Goal: Task Accomplishment & Management: Manage account settings

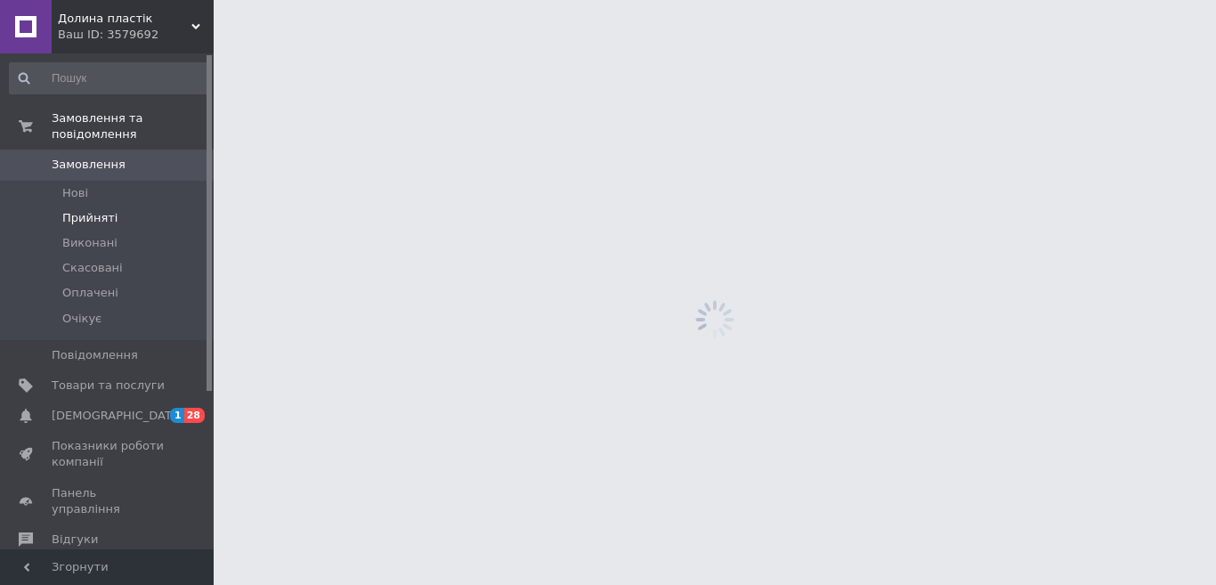
click at [122, 206] on li "Прийняті" at bounding box center [109, 218] width 219 height 25
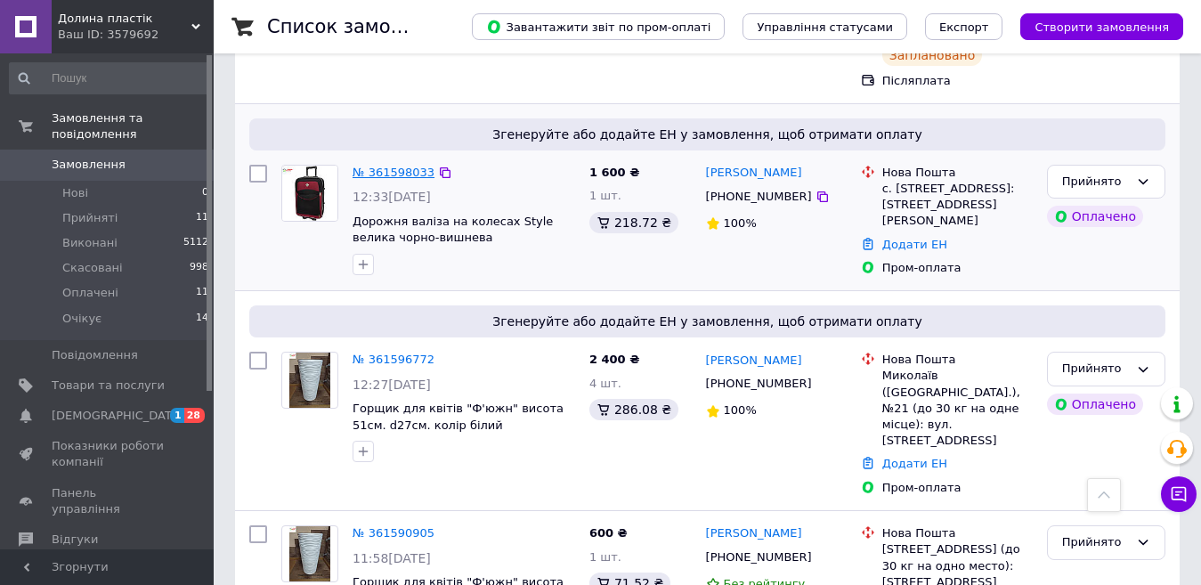
scroll to position [669, 0]
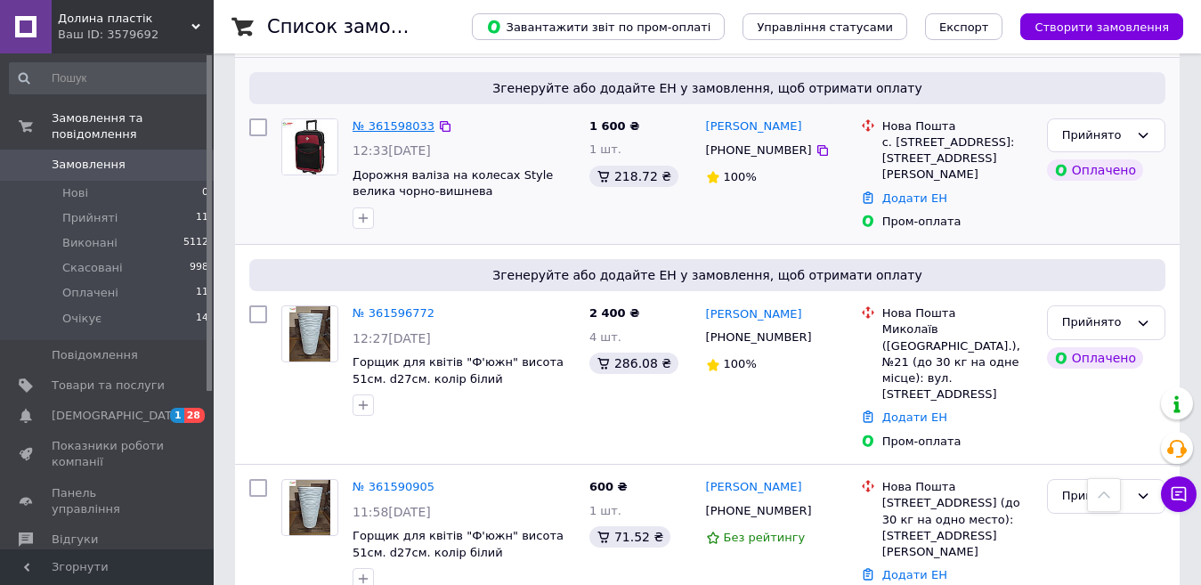
click at [387, 119] on link "№ 361598033" at bounding box center [393, 125] width 82 height 13
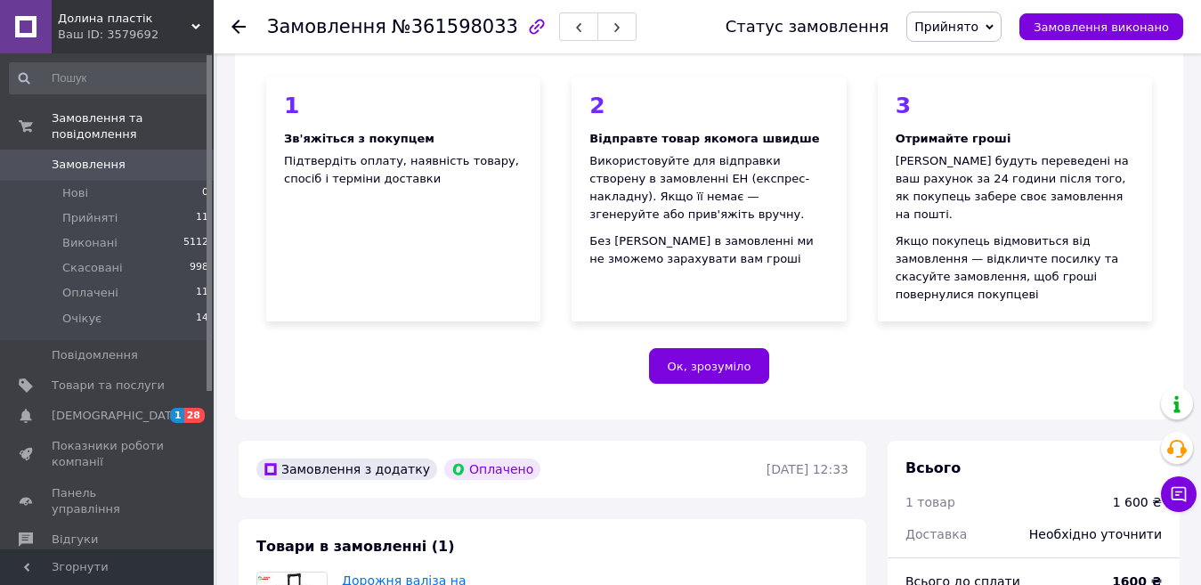
scroll to position [356, 0]
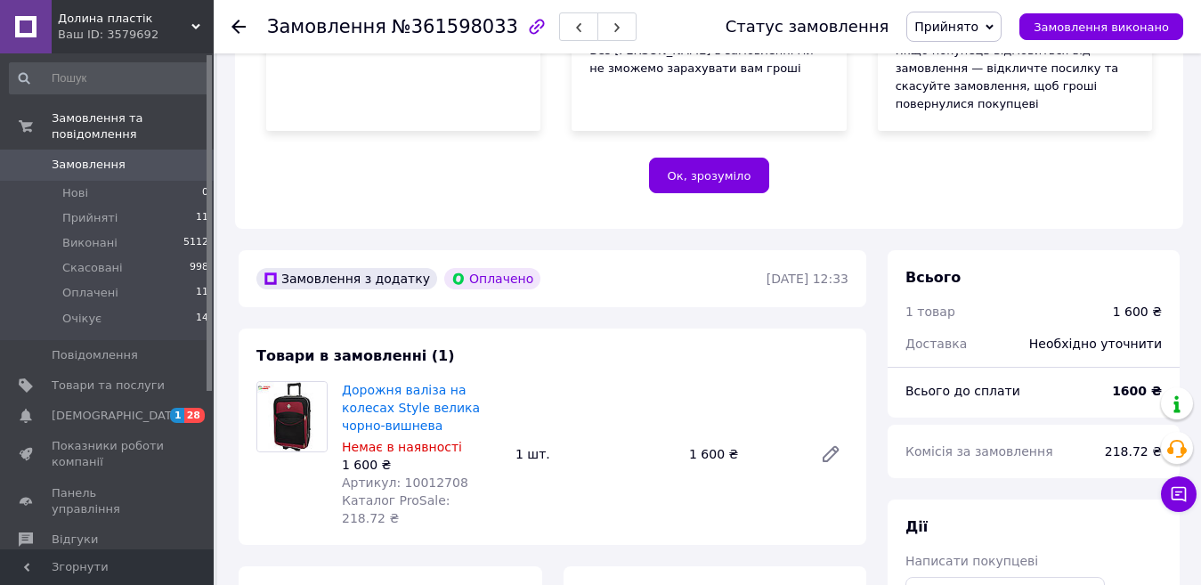
click at [409, 475] on span "Артикул: 10012708" at bounding box center [405, 482] width 126 height 14
click at [408, 475] on span "Артикул: 10012708" at bounding box center [405, 482] width 126 height 14
copy span "10012708"
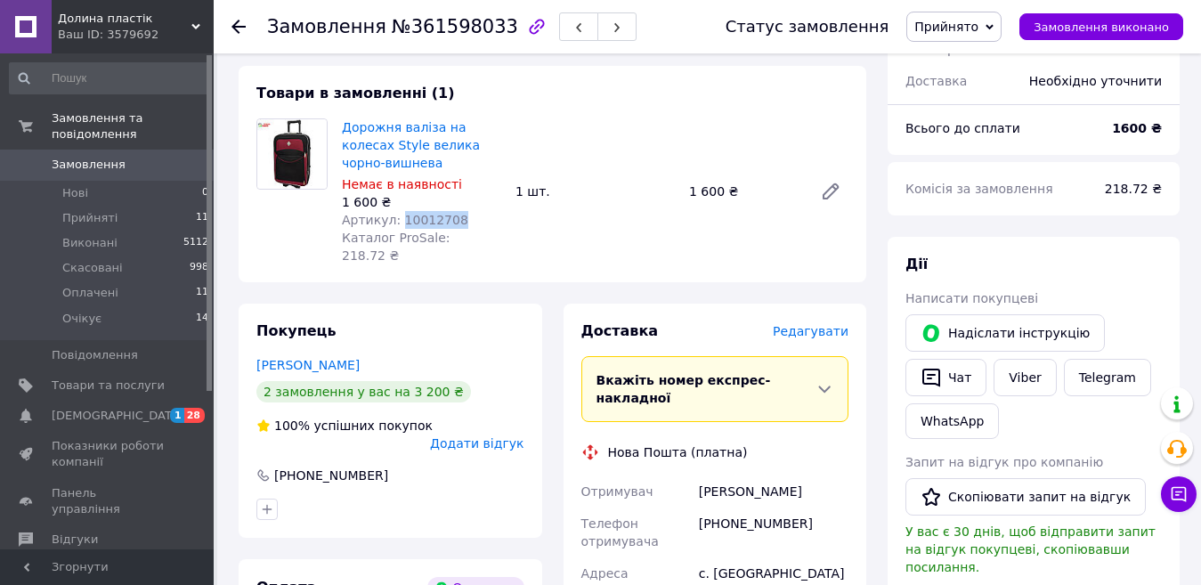
scroll to position [623, 0]
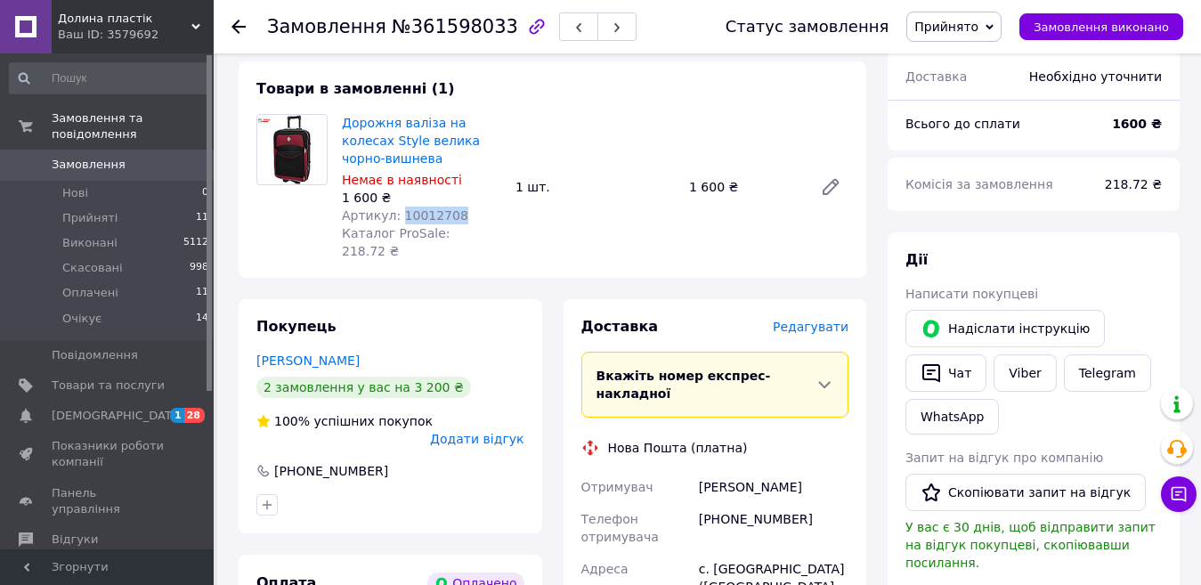
drag, startPoint x: 838, startPoint y: 434, endPoint x: 698, endPoint y: 426, distance: 140.0
click at [698, 471] on div "[PERSON_NAME]" at bounding box center [773, 487] width 157 height 32
copy div "[PERSON_NAME]"
click at [731, 503] on div "[PHONE_NUMBER]" at bounding box center [773, 528] width 157 height 50
drag, startPoint x: 729, startPoint y: 467, endPoint x: 806, endPoint y: 494, distance: 81.9
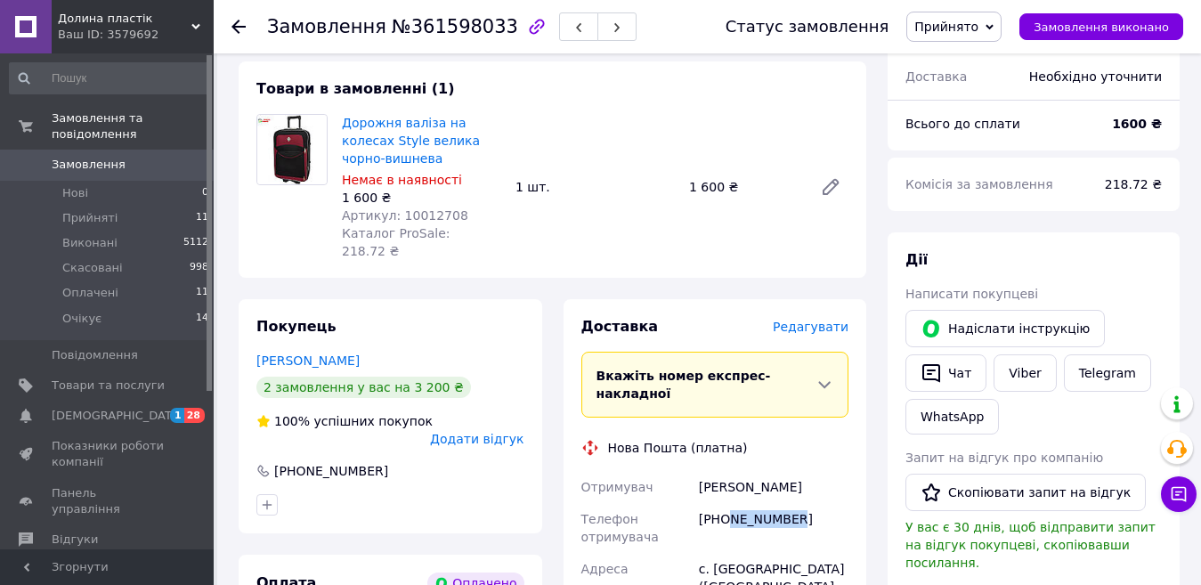
click at [806, 503] on div "[PHONE_NUMBER]" at bounding box center [773, 528] width 157 height 50
copy div "954177164"
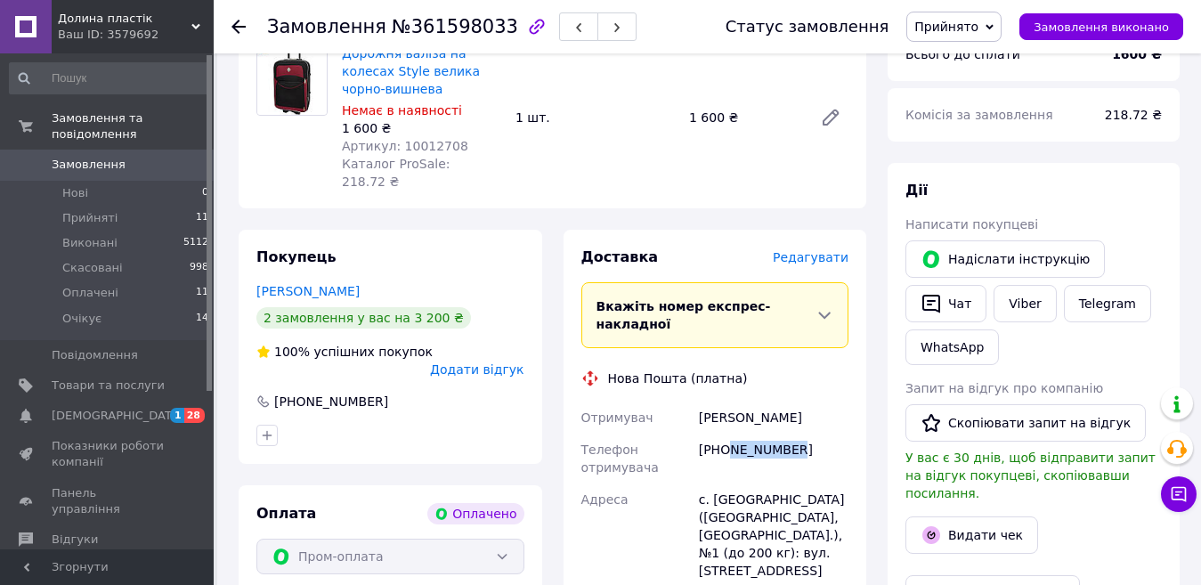
scroll to position [712, 0]
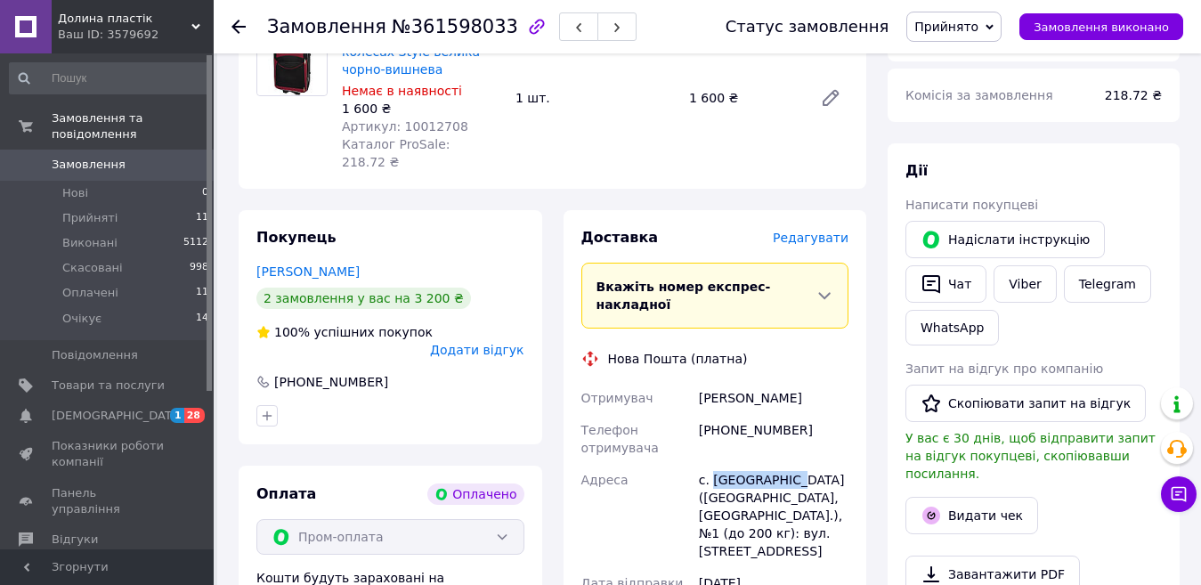
drag, startPoint x: 712, startPoint y: 420, endPoint x: 798, endPoint y: 412, distance: 85.8
click at [798, 464] on div "с. [GEOGRAPHIC_DATA] ([GEOGRAPHIC_DATA], [GEOGRAPHIC_DATA].), №1 (до 200 кг): в…" at bounding box center [773, 515] width 157 height 103
copy div "[GEOGRAPHIC_DATA]"
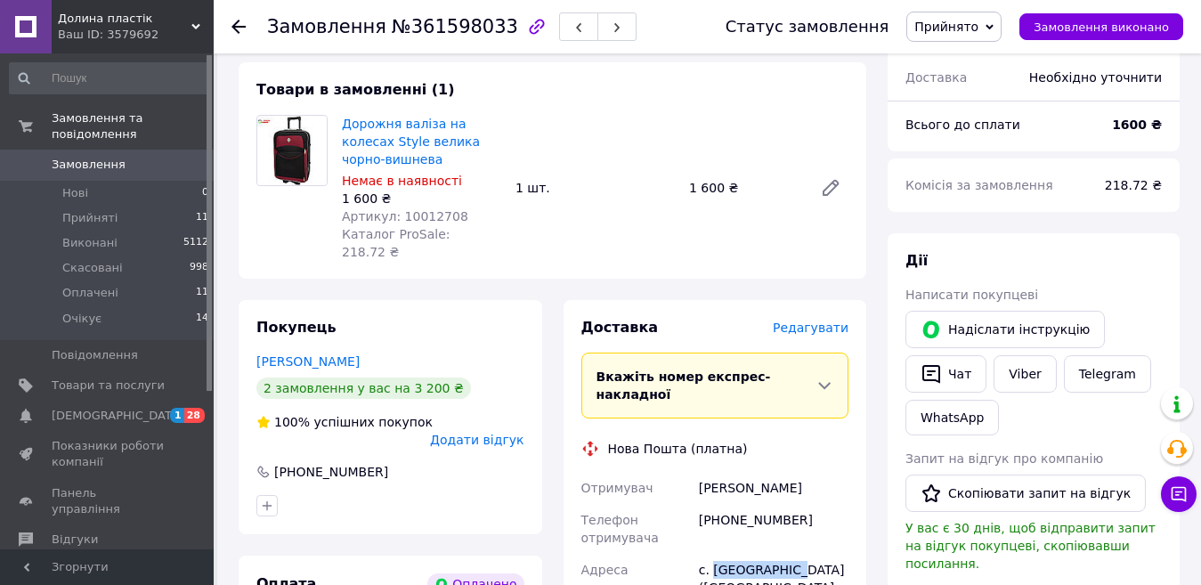
scroll to position [623, 0]
click at [85, 210] on span "Прийняті" at bounding box center [89, 218] width 55 height 16
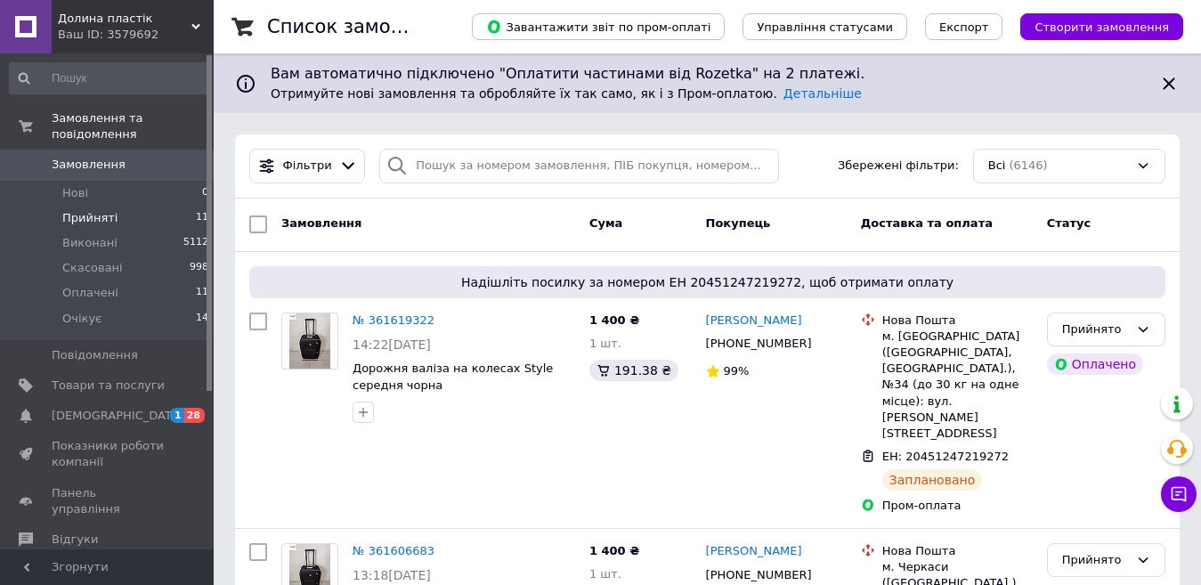
click at [75, 210] on span "Прийняті" at bounding box center [89, 218] width 55 height 16
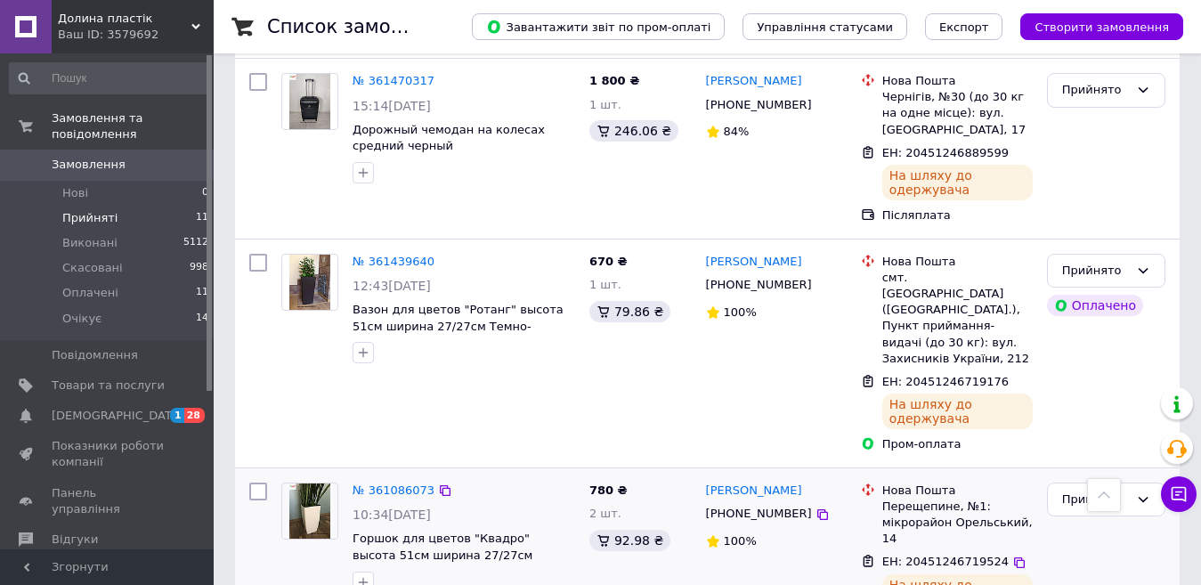
scroll to position [1764, 0]
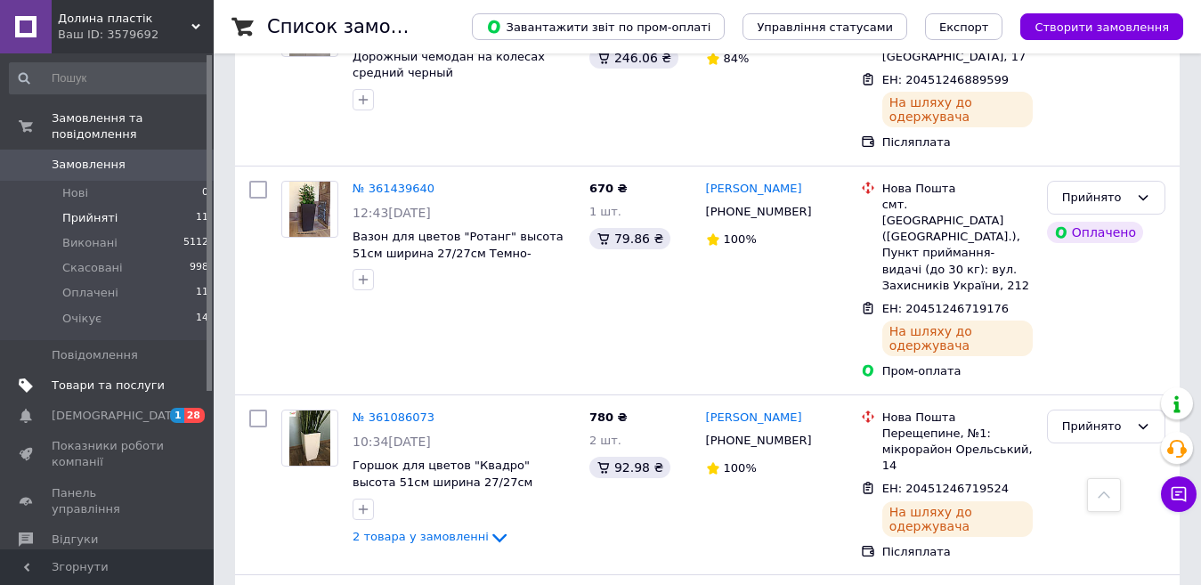
click at [130, 377] on span "Товари та послуги" at bounding box center [108, 385] width 113 height 16
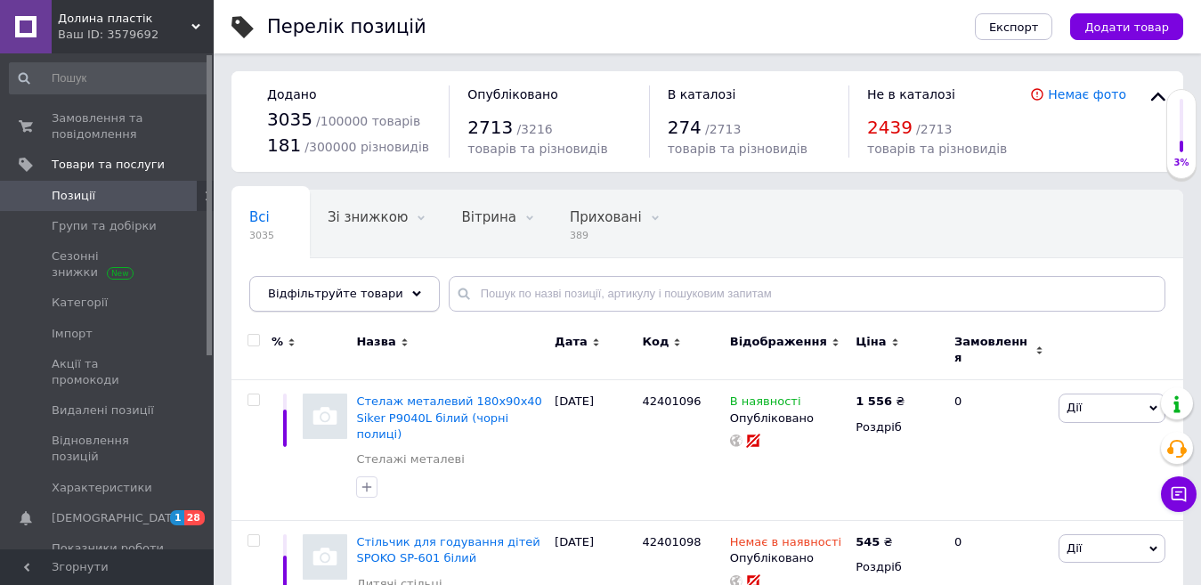
click at [399, 294] on div "Відфільтруйте товари" at bounding box center [344, 294] width 190 height 36
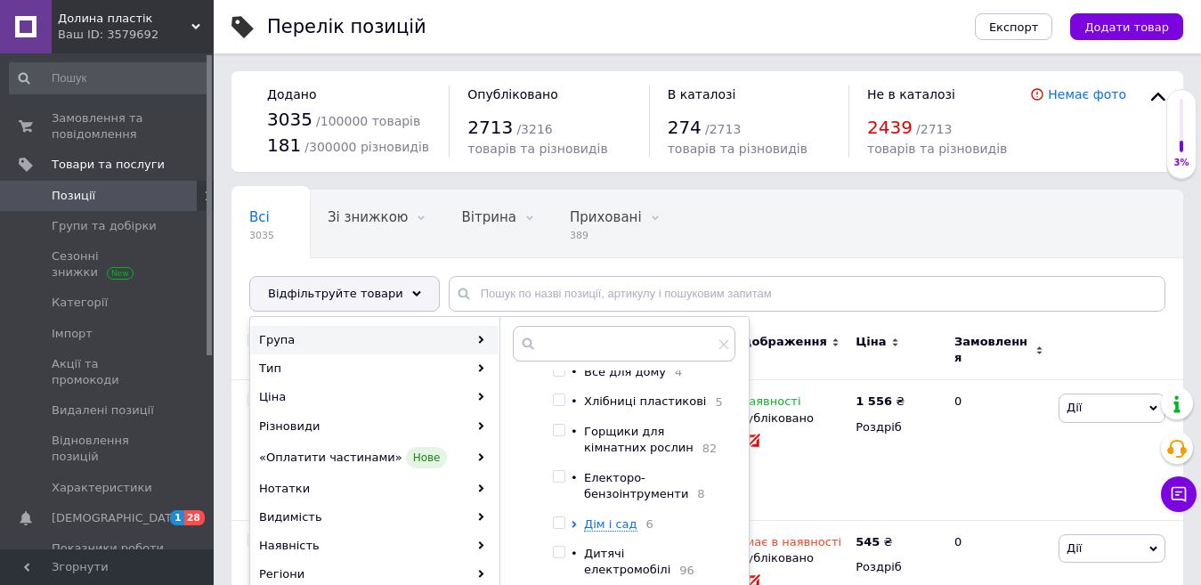
scroll to position [178, 0]
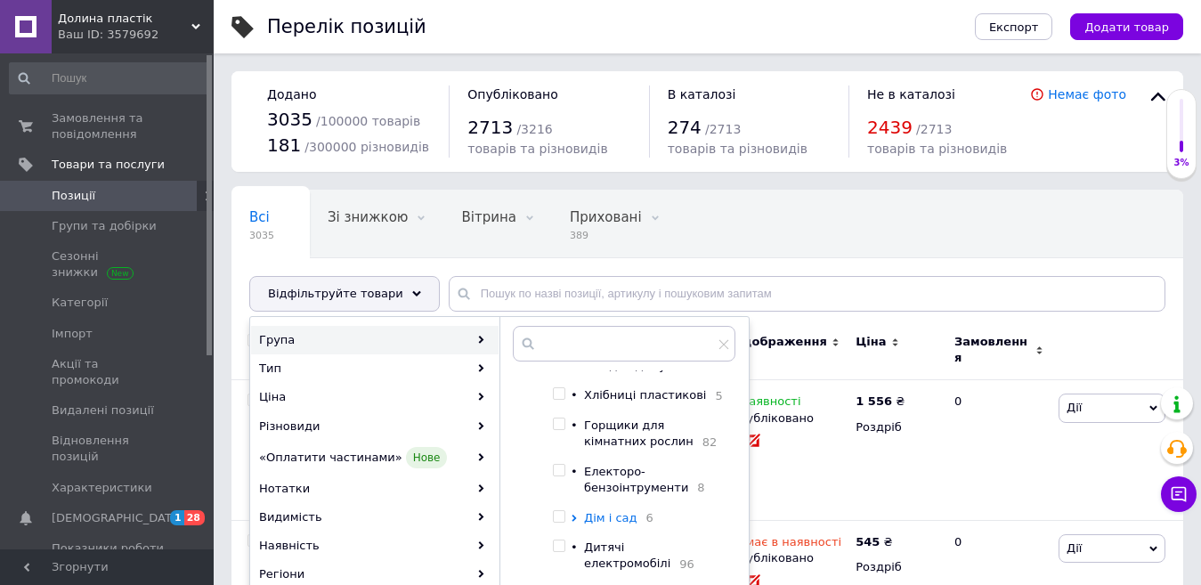
click at [618, 524] on span "Дім і сад" at bounding box center [610, 517] width 53 height 13
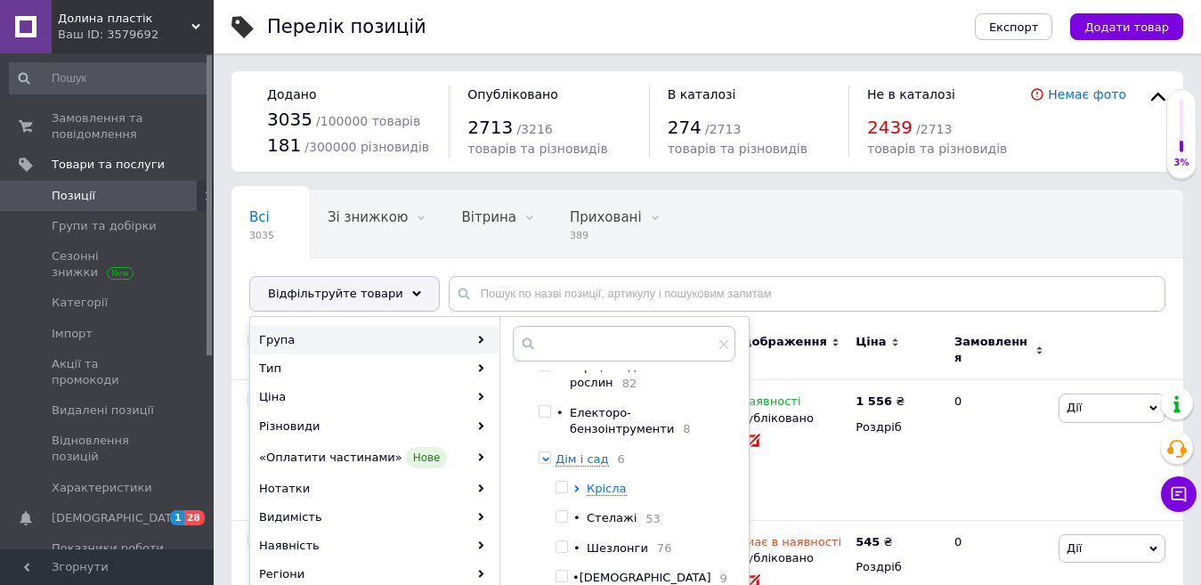
scroll to position [267, 0]
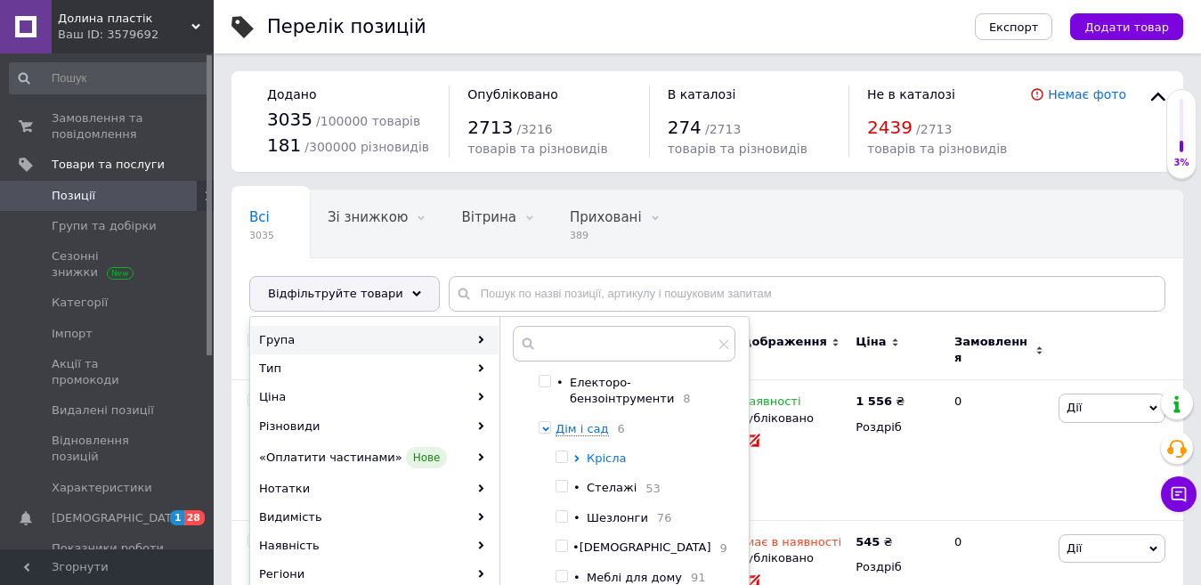
click at [627, 465] on span "Крісла" at bounding box center [607, 457] width 40 height 13
click at [551, 433] on div at bounding box center [545, 427] width 12 height 12
click at [550, 433] on input "checkbox" at bounding box center [545, 428] width 12 height 12
checkbox input "true"
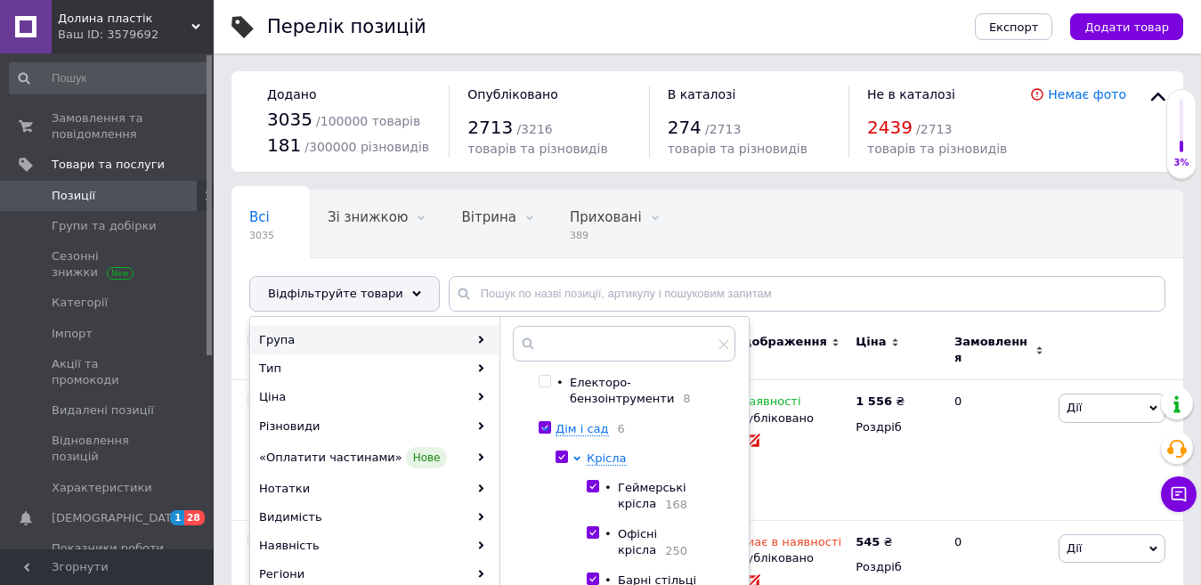
checkbox input "true"
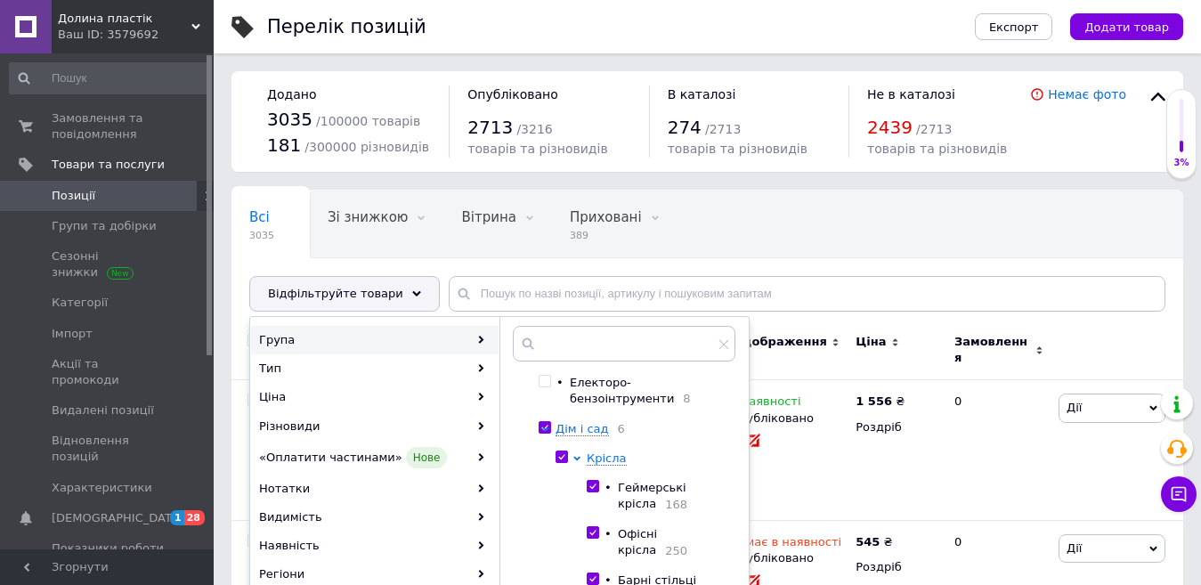
checkbox input "true"
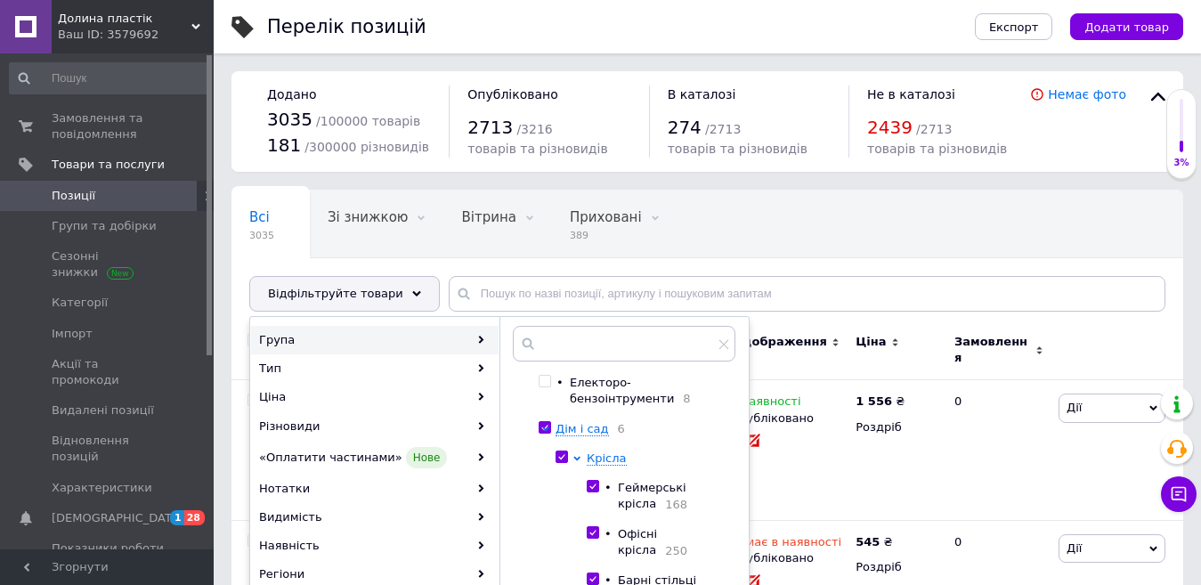
checkbox input "true"
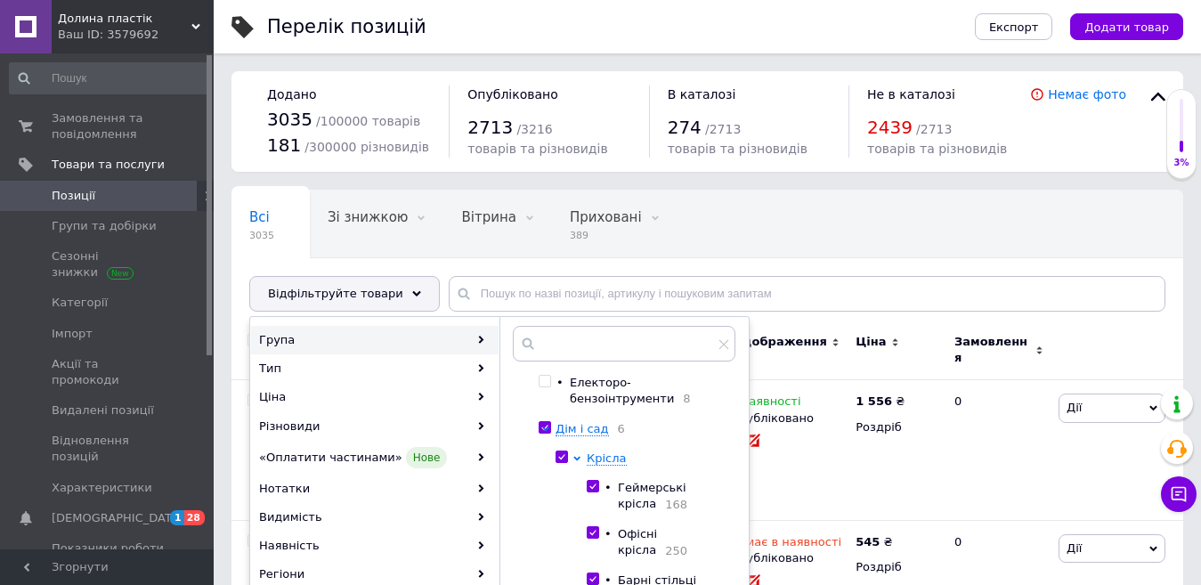
checkbox input "true"
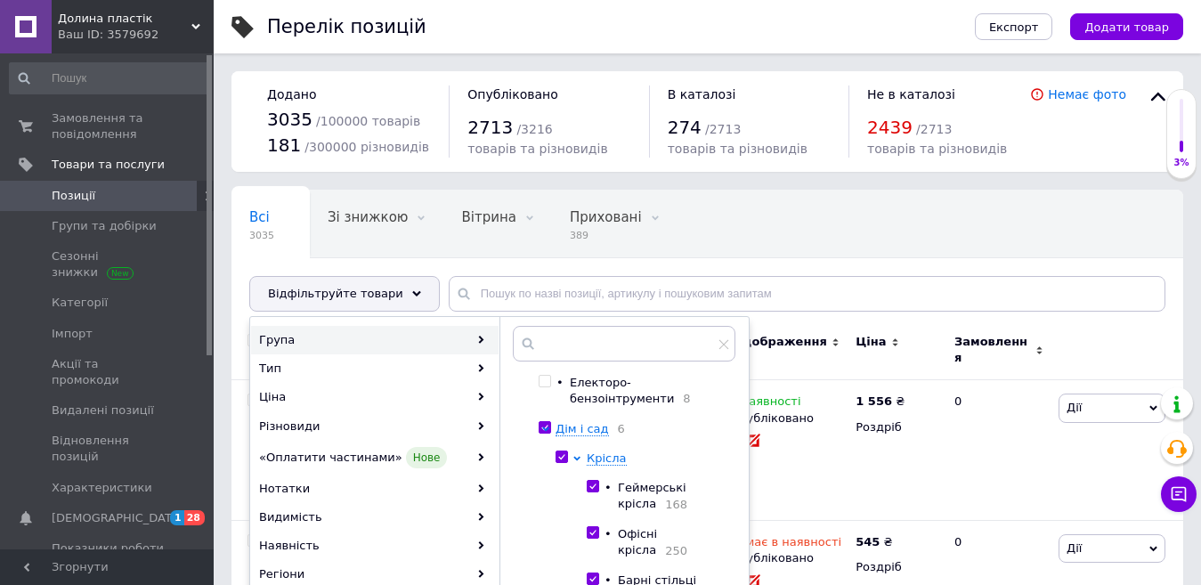
checkbox input "true"
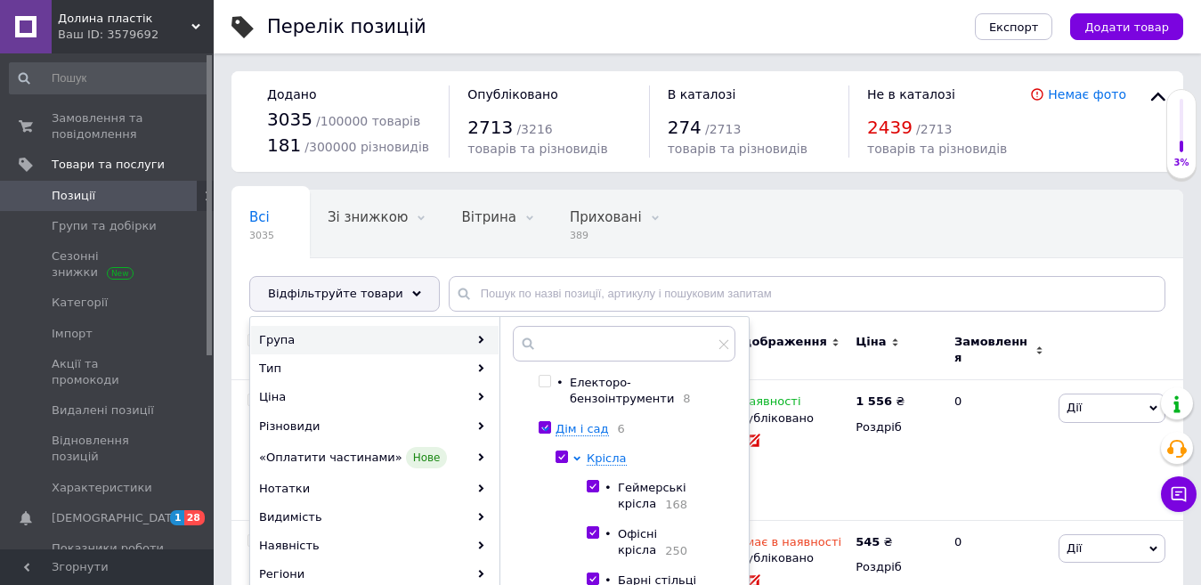
checkbox input "true"
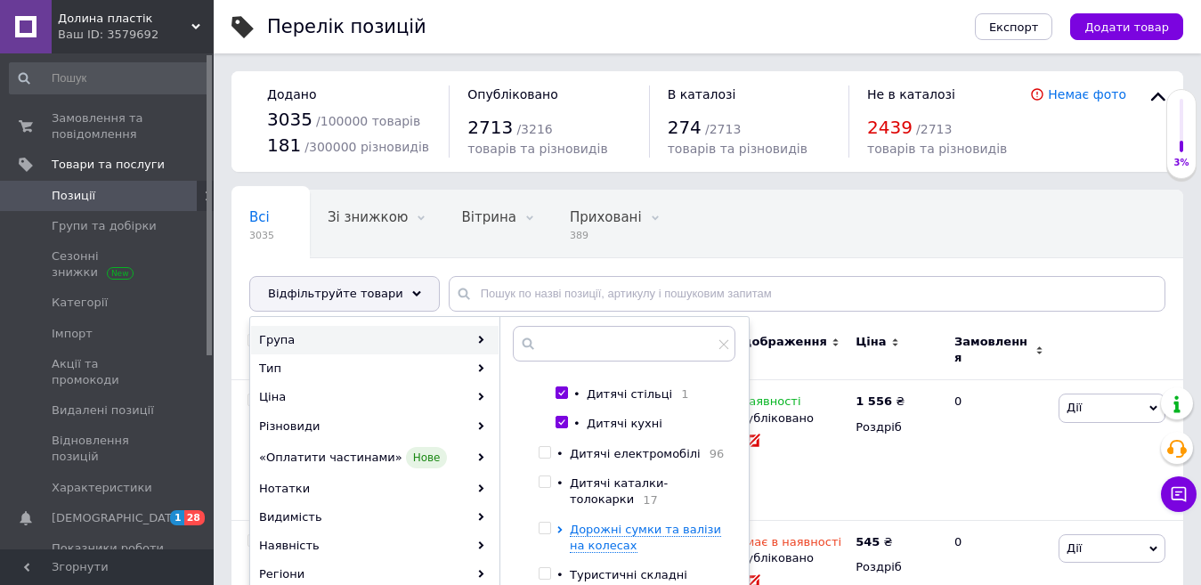
scroll to position [1335, 0]
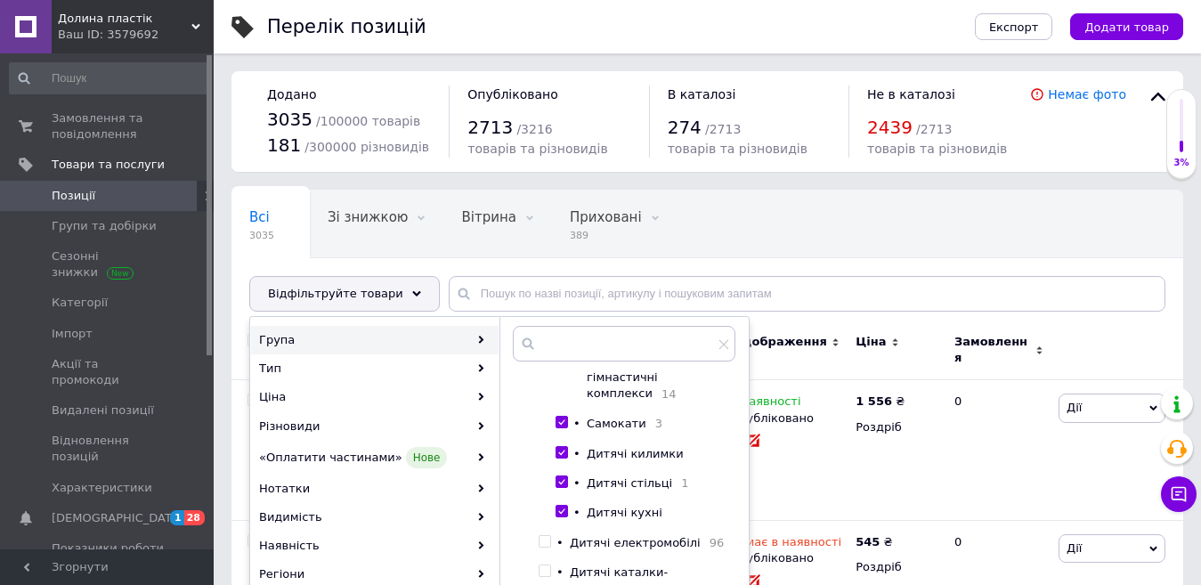
click at [636, 308] on span "Будівництво і ремонт" at bounding box center [653, 301] width 132 height 13
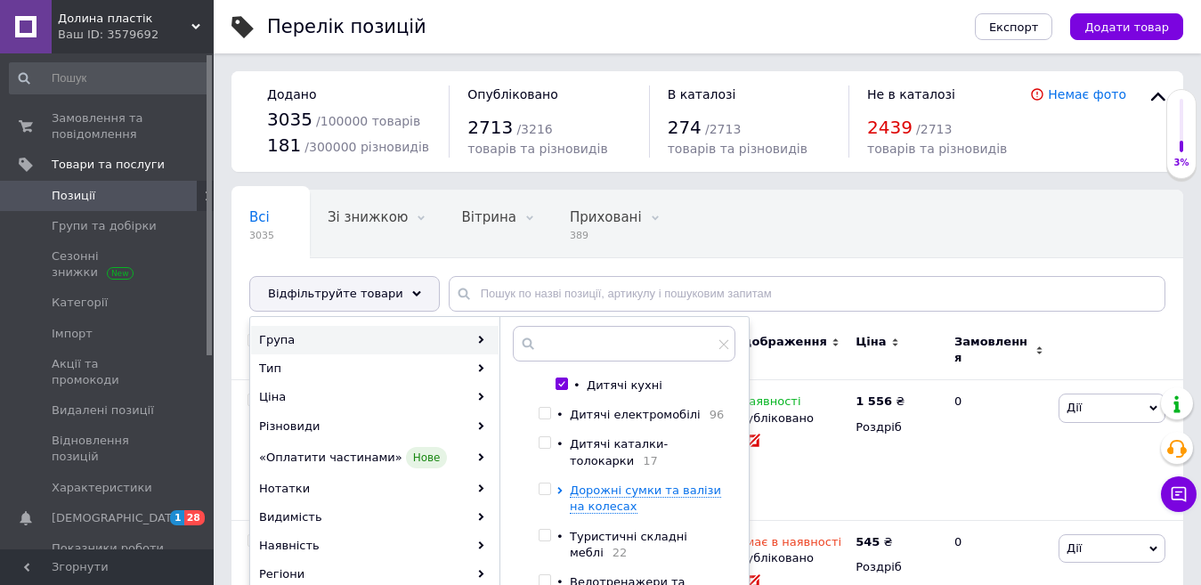
scroll to position [1602, 0]
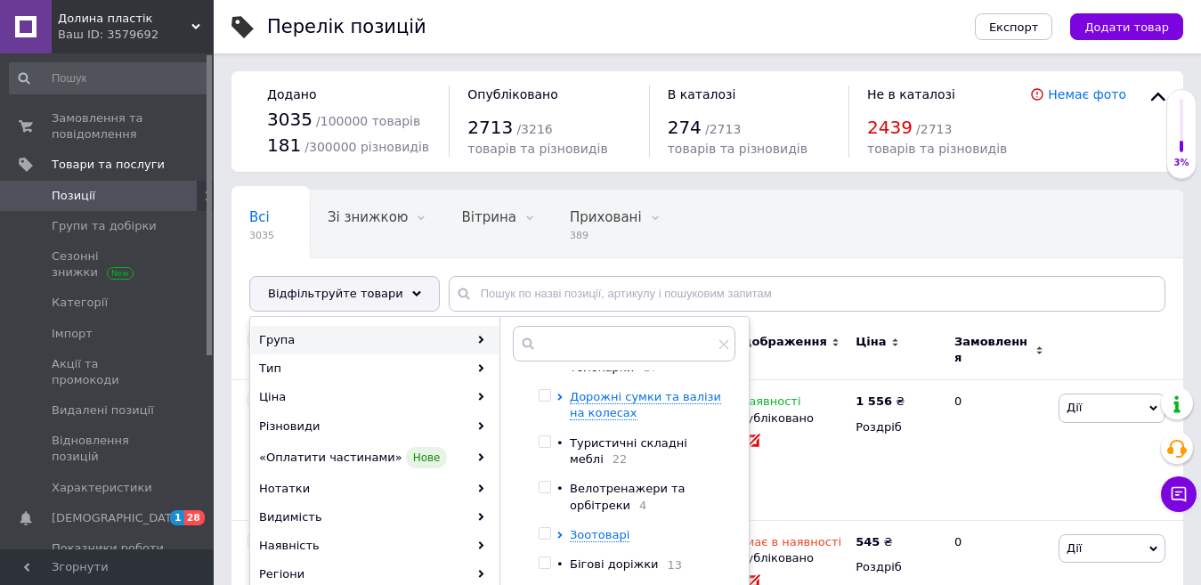
drag, startPoint x: 556, startPoint y: 439, endPoint x: 563, endPoint y: 463, distance: 25.1
click at [550, 326] on input "checkbox" at bounding box center [545, 320] width 12 height 12
checkbox input "true"
click at [550, 355] on input "checkbox" at bounding box center [545, 350] width 12 height 12
checkbox input "true"
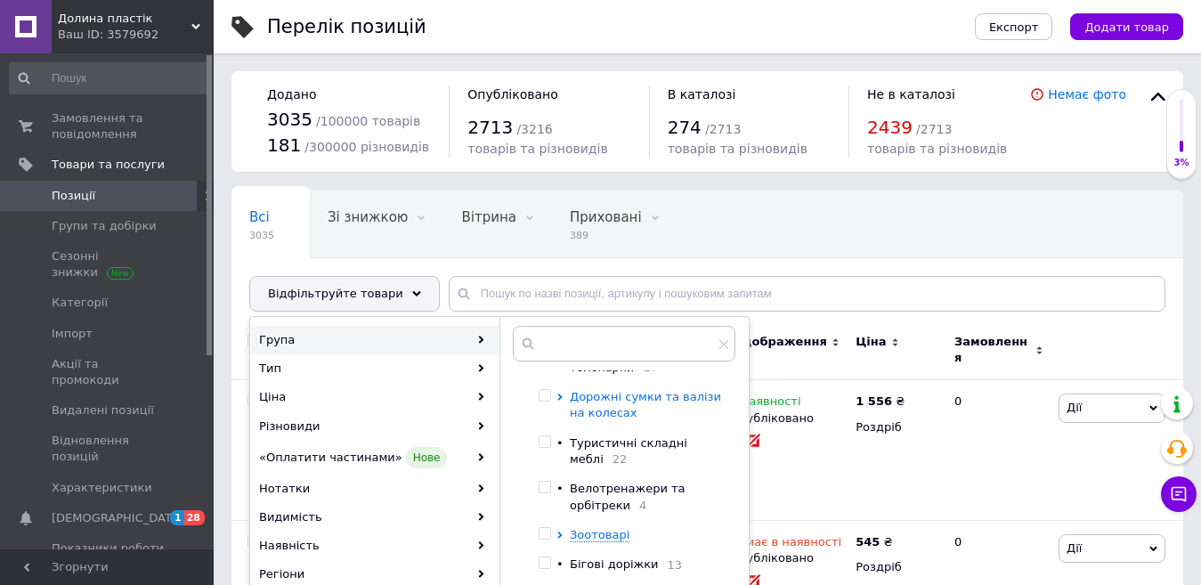
click at [636, 419] on span "Дорожні сумки та валізи на колесах" at bounding box center [645, 404] width 151 height 29
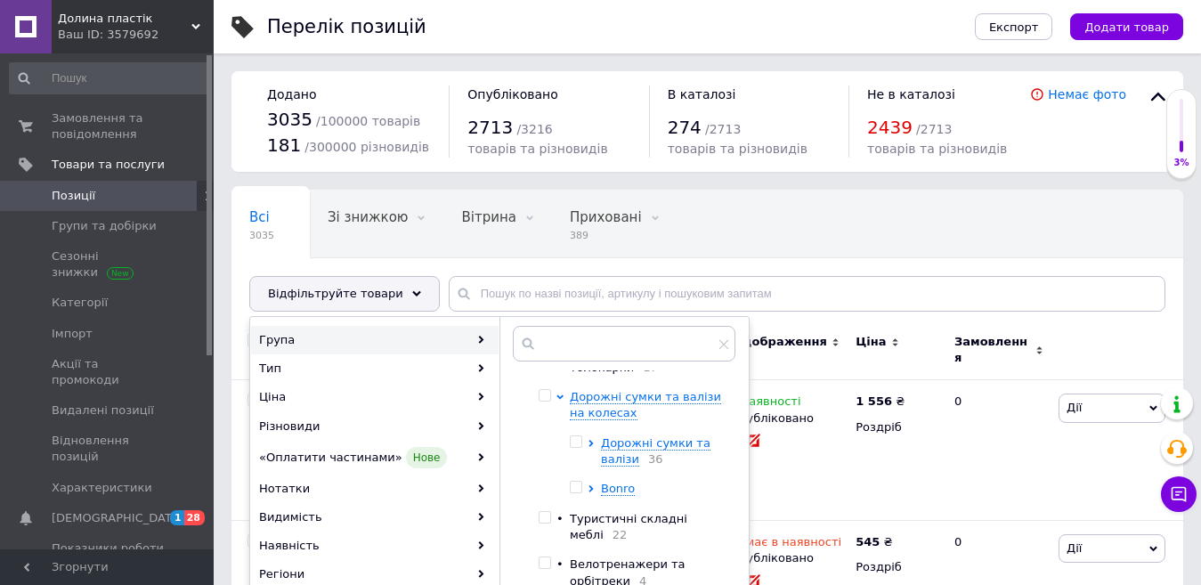
scroll to position [1691, 0]
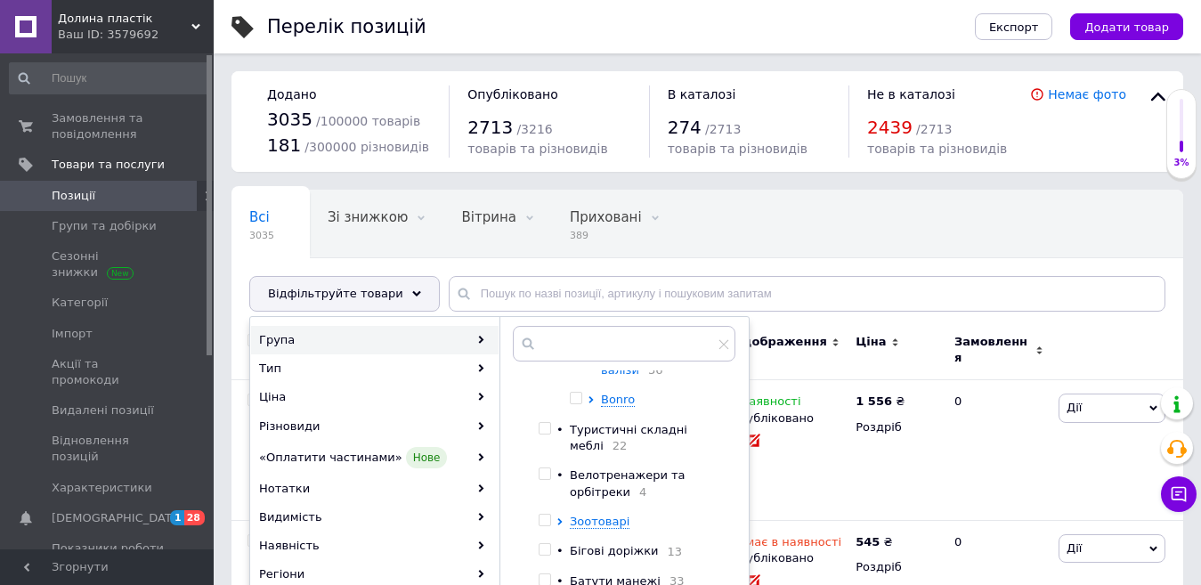
click at [638, 377] on span "Дорожні сумки та валізи" at bounding box center [655, 361] width 109 height 29
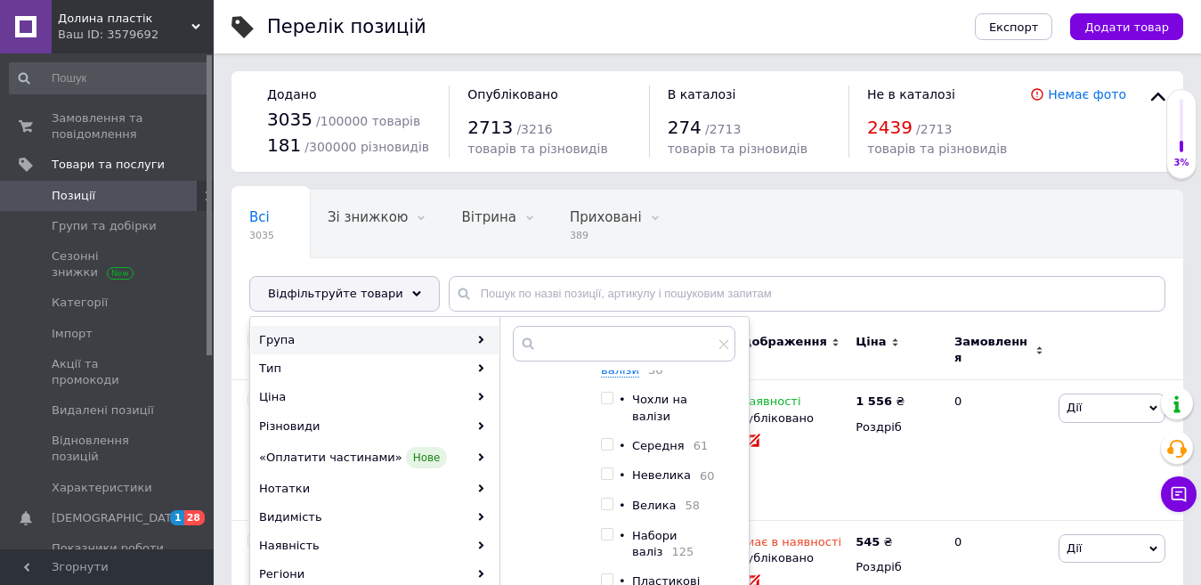
click at [550, 312] on input "checkbox" at bounding box center [545, 307] width 12 height 12
checkbox input "true"
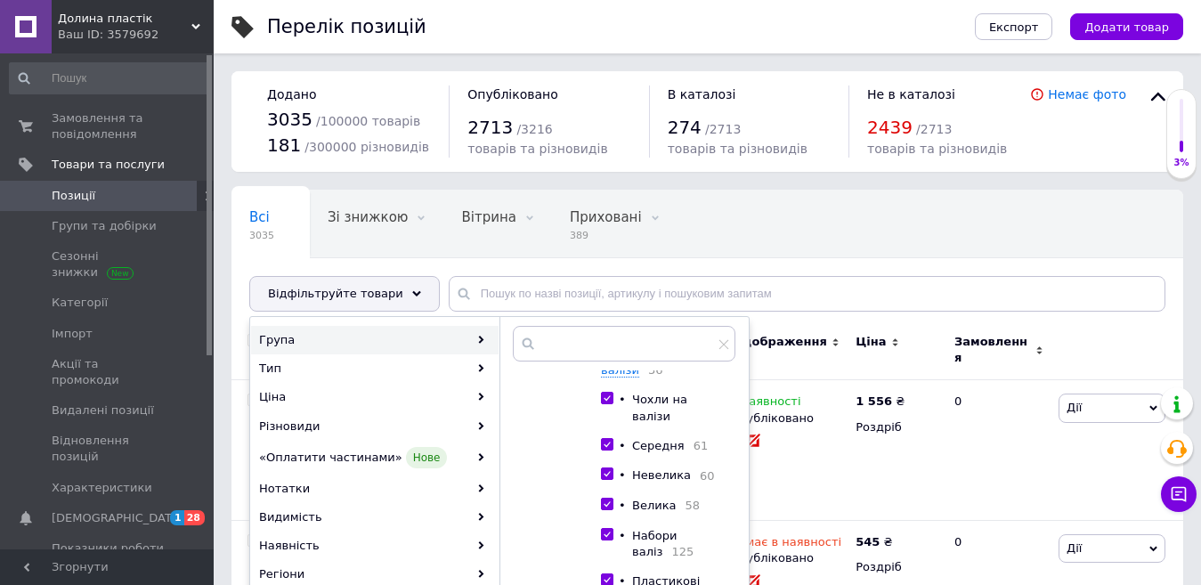
checkbox input "true"
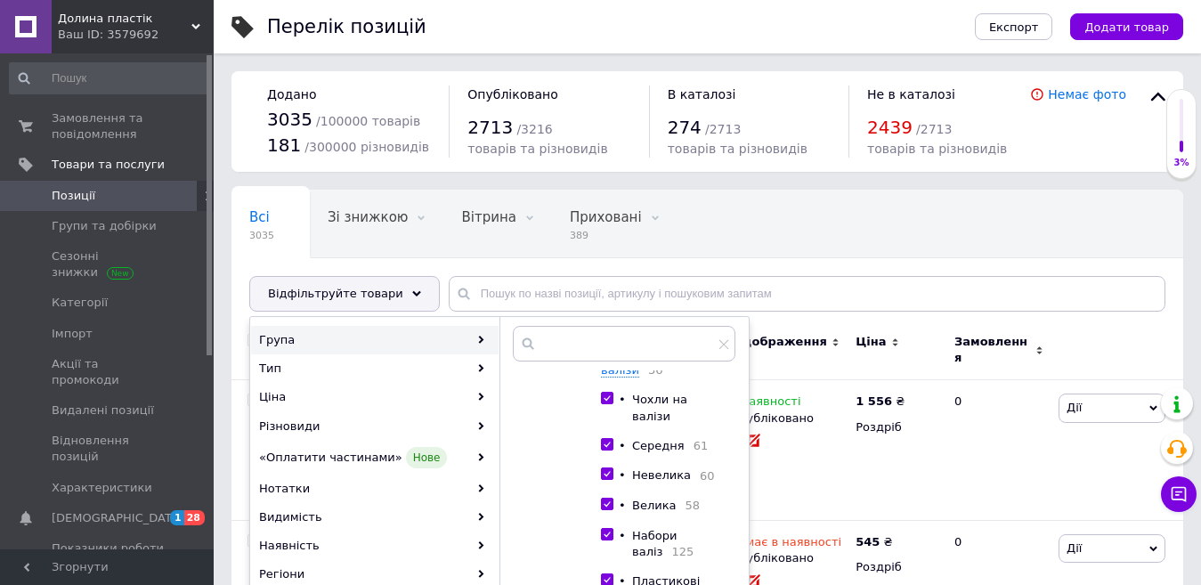
checkbox input "true"
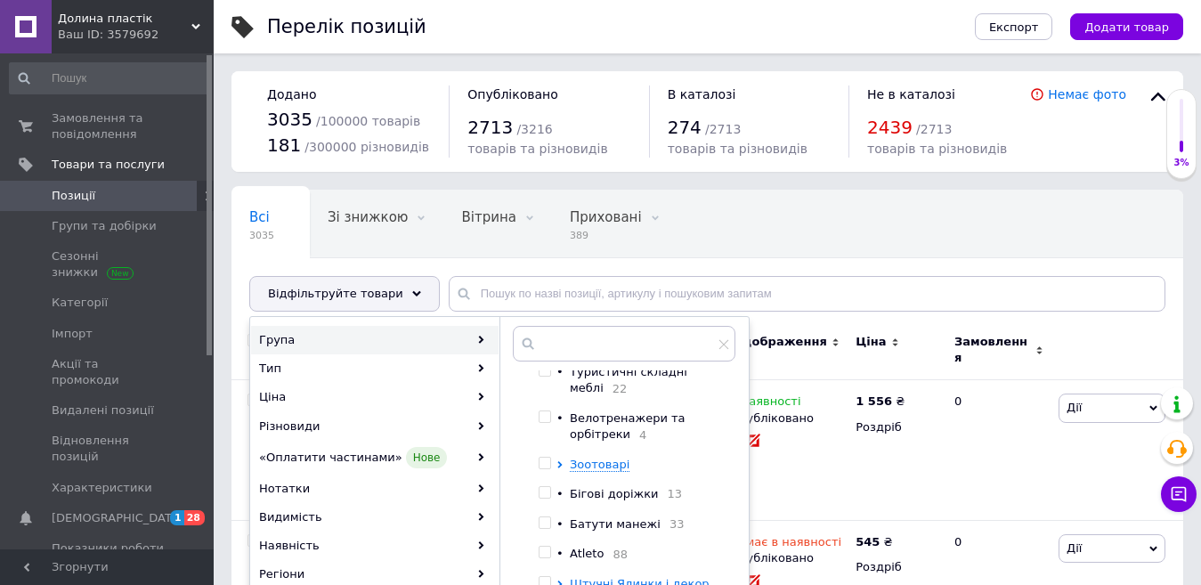
scroll to position [2047, 0]
click at [621, 349] on span "Bonro" at bounding box center [618, 342] width 34 height 13
click at [550, 377] on input "checkbox" at bounding box center [545, 371] width 12 height 12
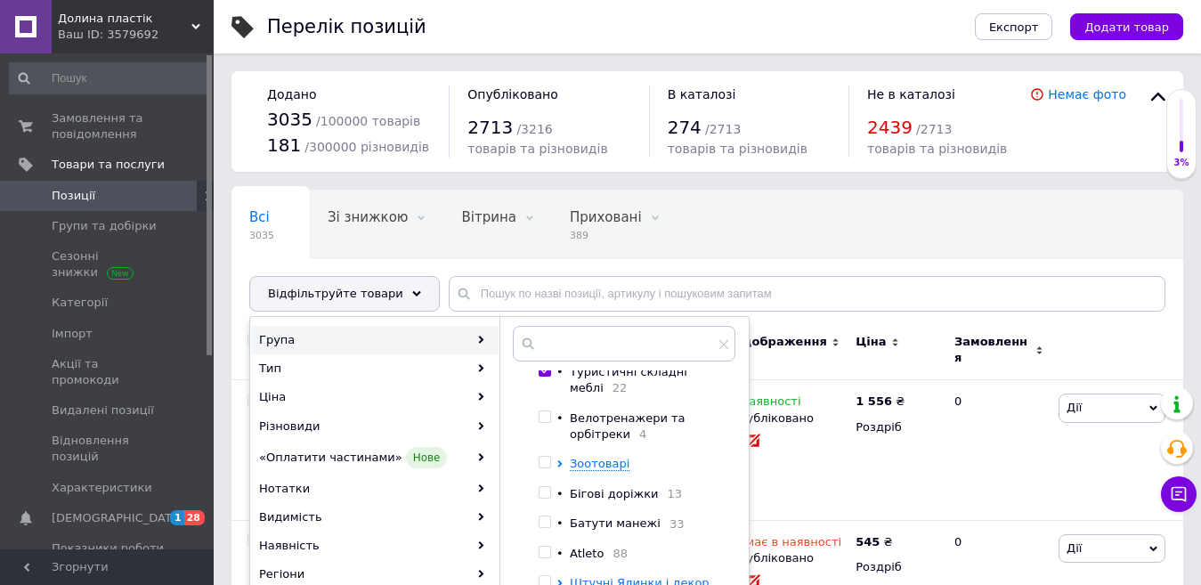
checkbox input "true"
drag, startPoint x: 557, startPoint y: 480, endPoint x: 604, endPoint y: 482, distance: 46.3
click at [550, 423] on input "checkbox" at bounding box center [545, 417] width 12 height 12
checkbox input "true"
click at [596, 470] on span "Зоотоварі" at bounding box center [600, 463] width 60 height 13
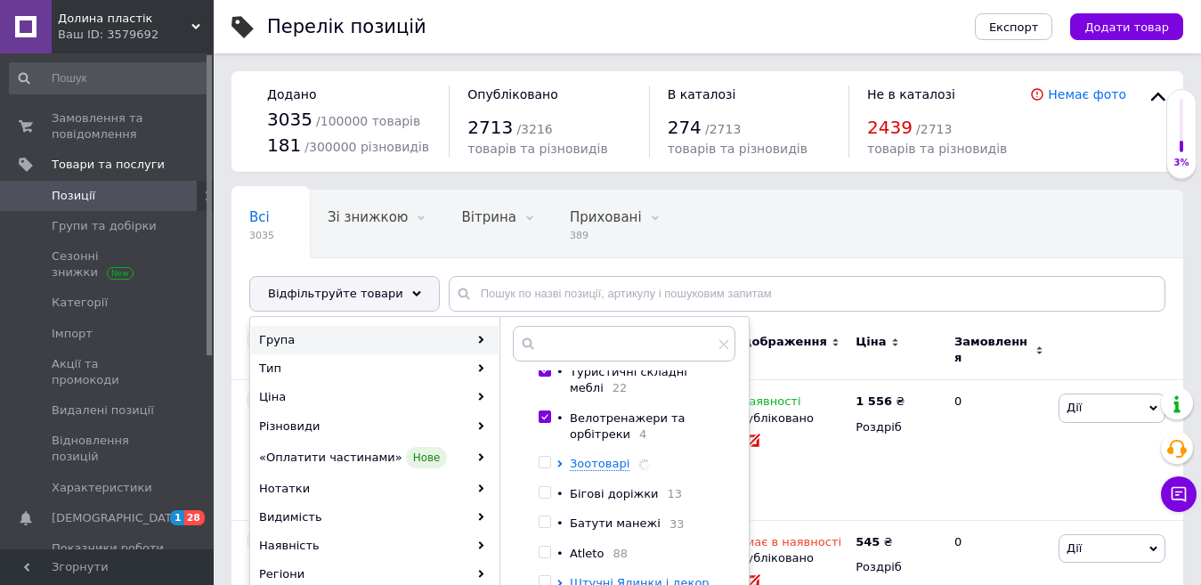
scroll to position [2297, 0]
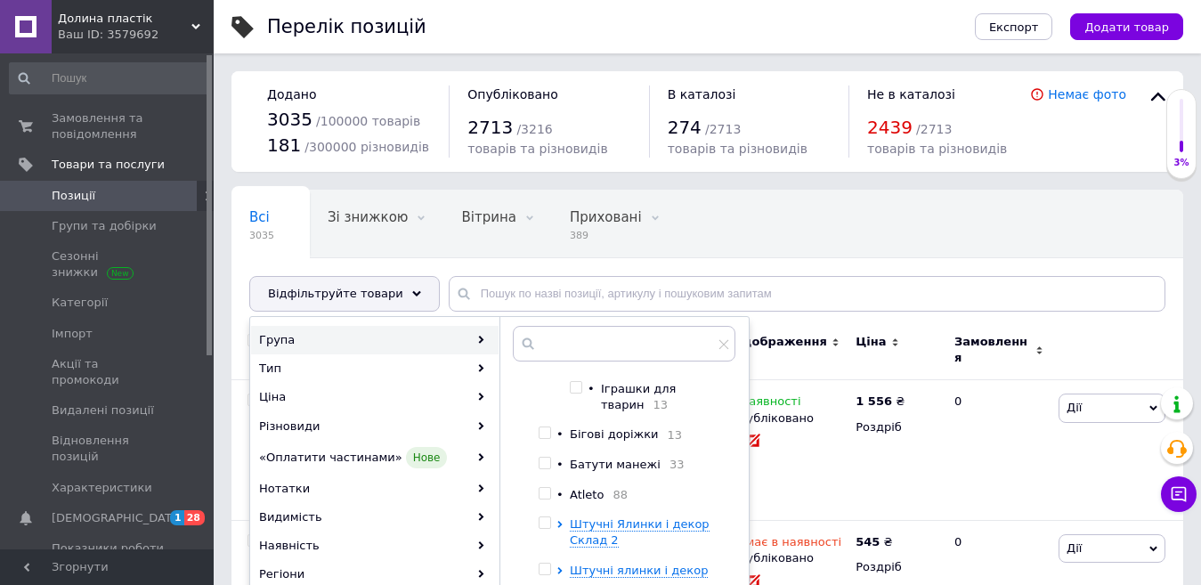
click at [550, 363] on input "checkbox" at bounding box center [545, 358] width 12 height 12
checkbox input "true"
click at [550, 439] on input "checkbox" at bounding box center [545, 433] width 12 height 12
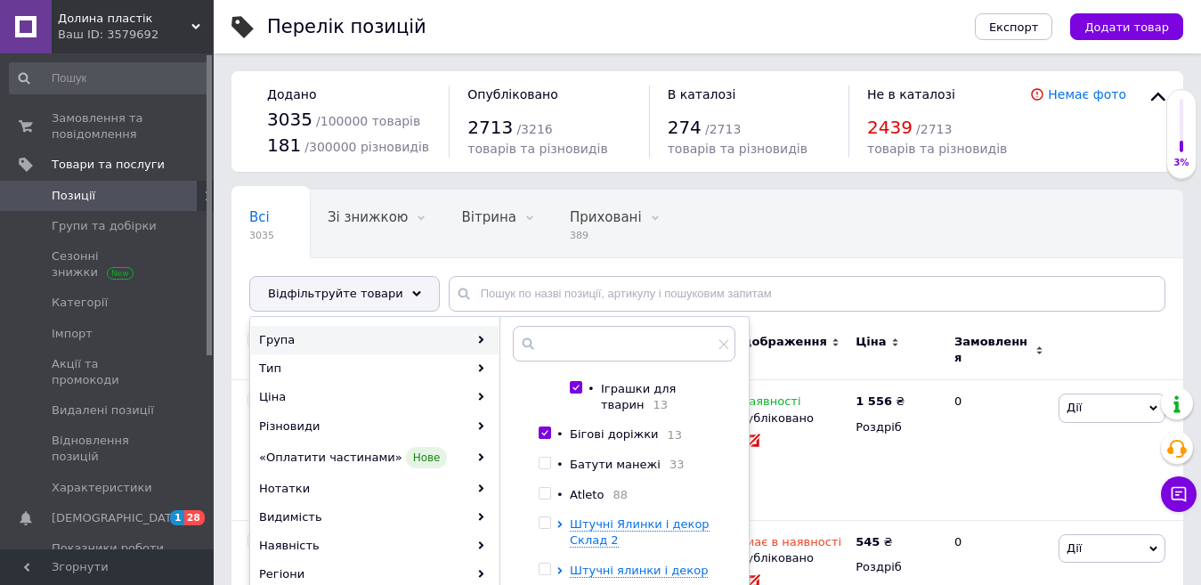
checkbox input "true"
click at [550, 469] on input "checkbox" at bounding box center [545, 464] width 12 height 12
checkbox input "true"
click at [550, 499] on input "checkbox" at bounding box center [545, 494] width 12 height 12
checkbox input "true"
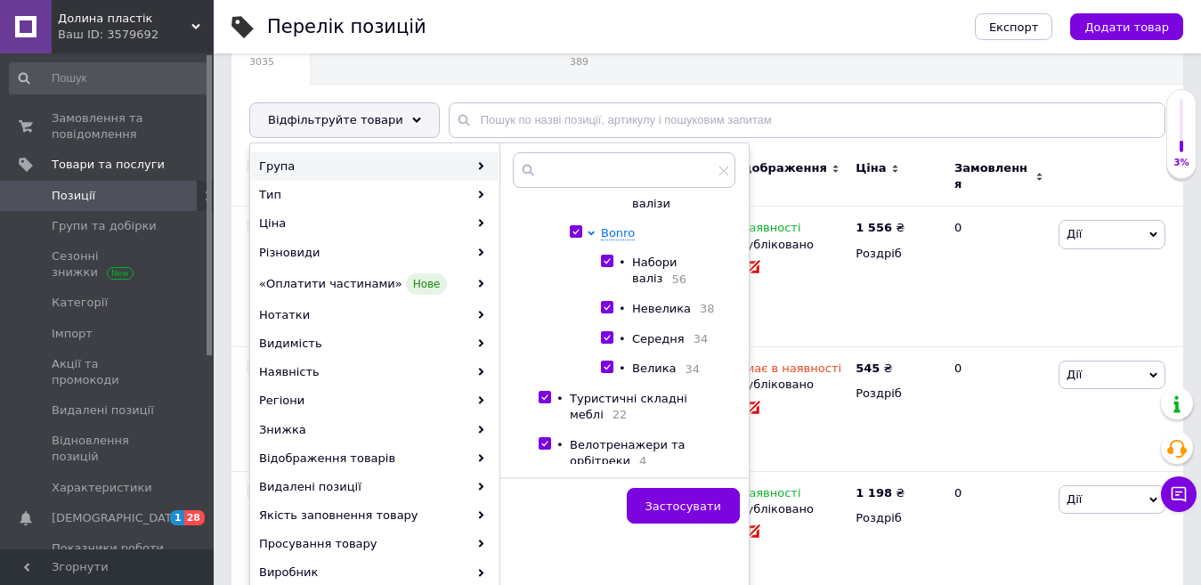
scroll to position [178, 0]
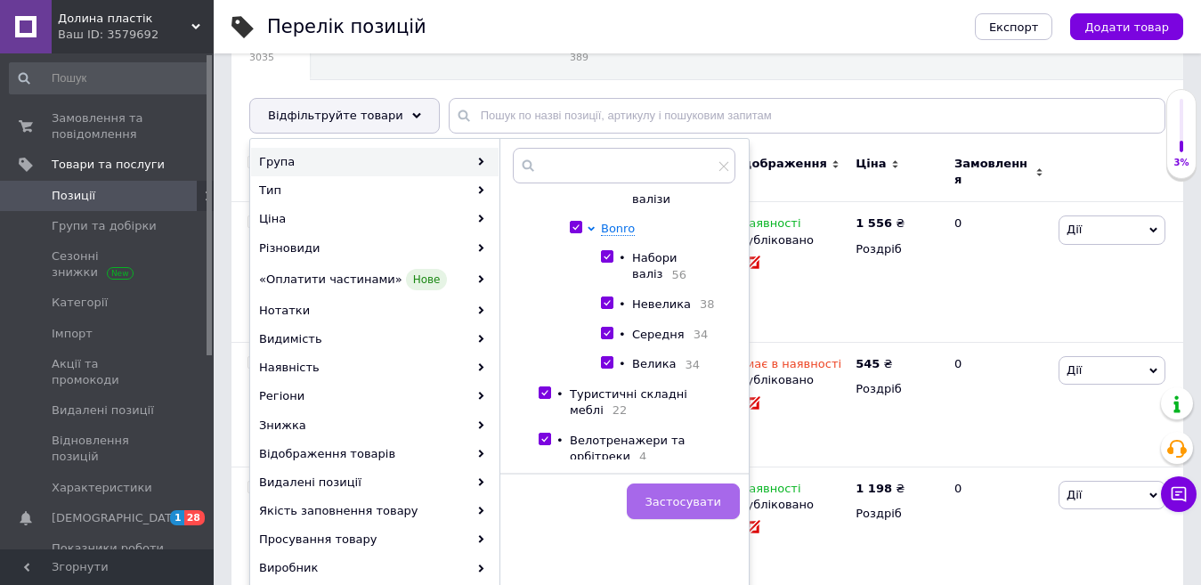
click at [686, 498] on span "Застосувати" at bounding box center [683, 501] width 76 height 13
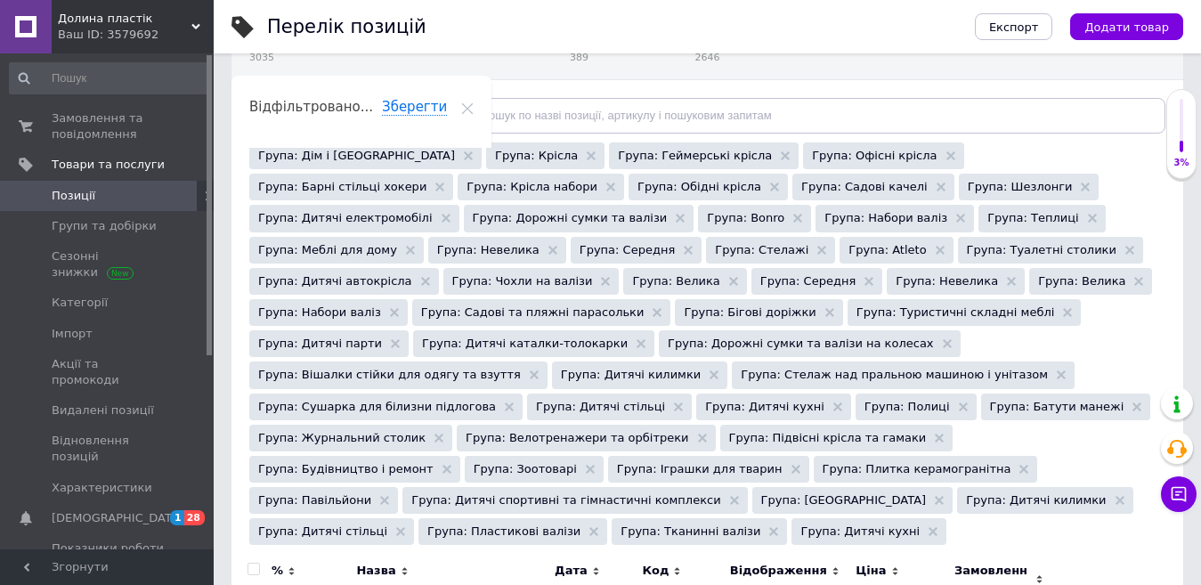
click at [386, 126] on div "Відфільтруйте товари" at bounding box center [344, 116] width 190 height 36
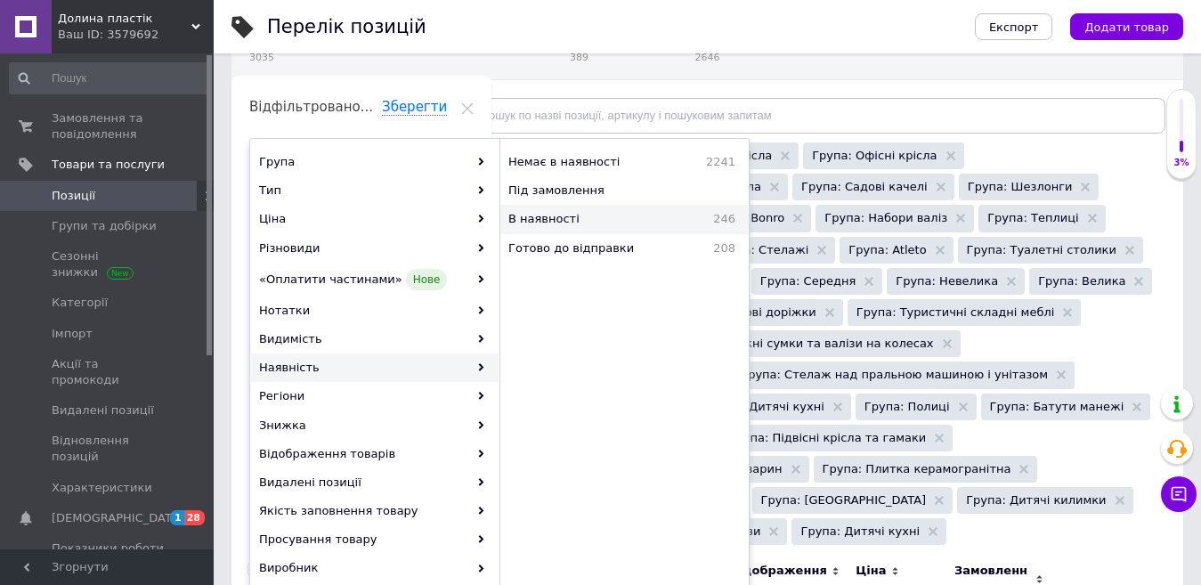
click at [534, 222] on span "В наявності" at bounding box center [587, 219] width 158 height 16
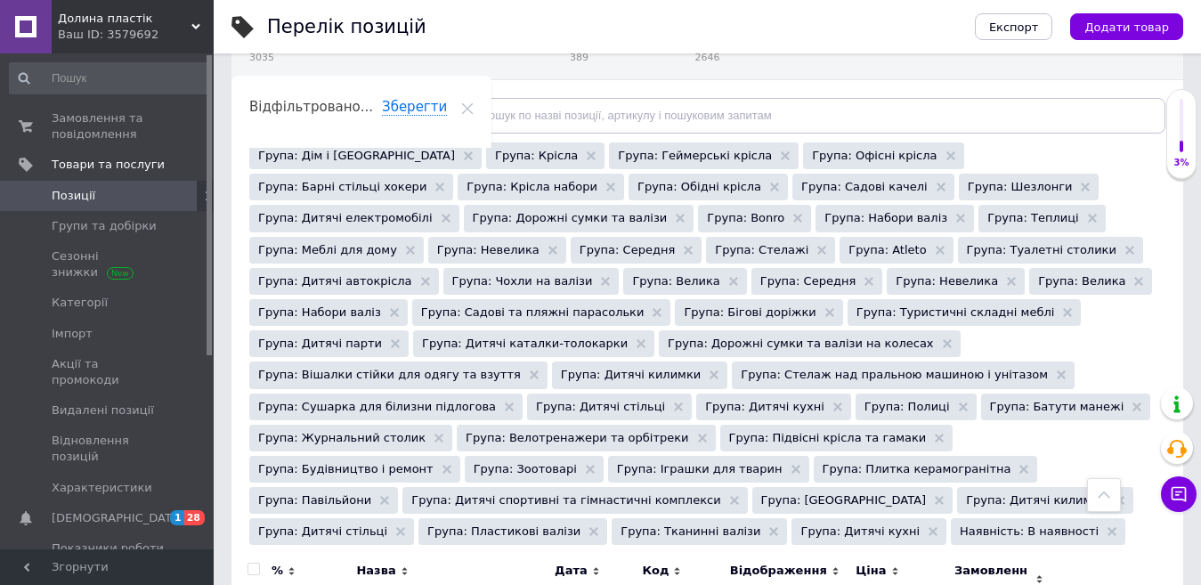
scroll to position [445, 0]
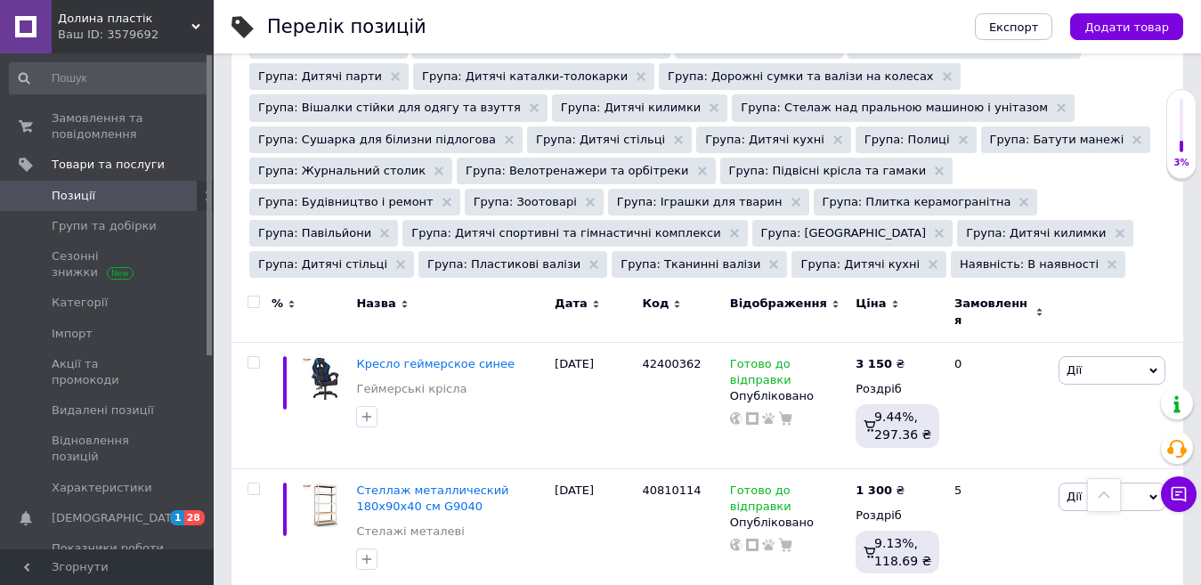
click at [251, 296] on input "checkbox" at bounding box center [253, 302] width 12 height 12
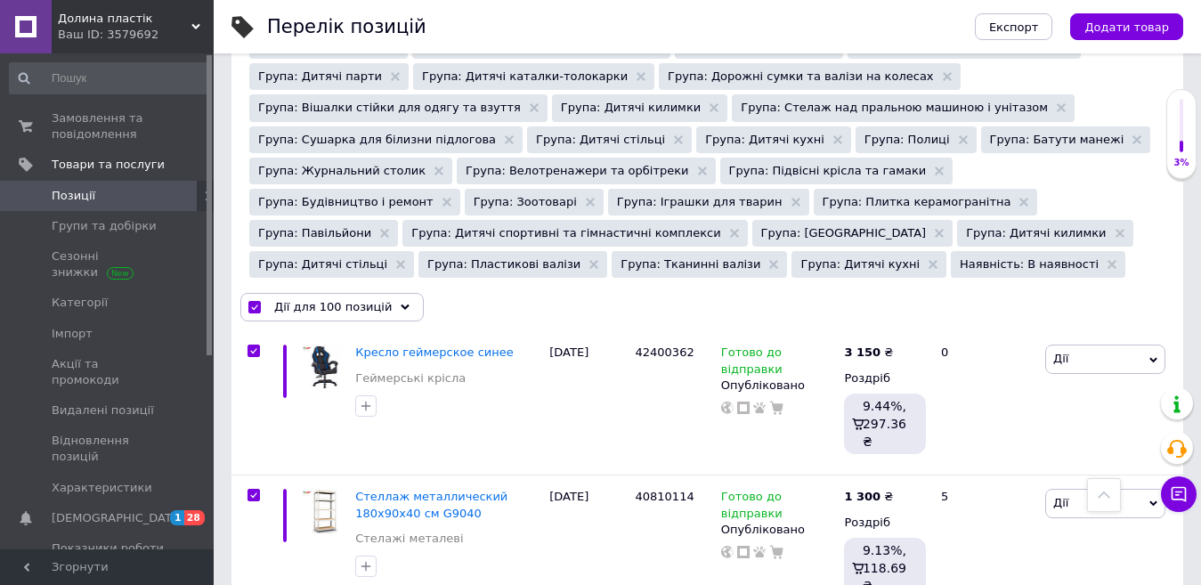
checkbox input "true"
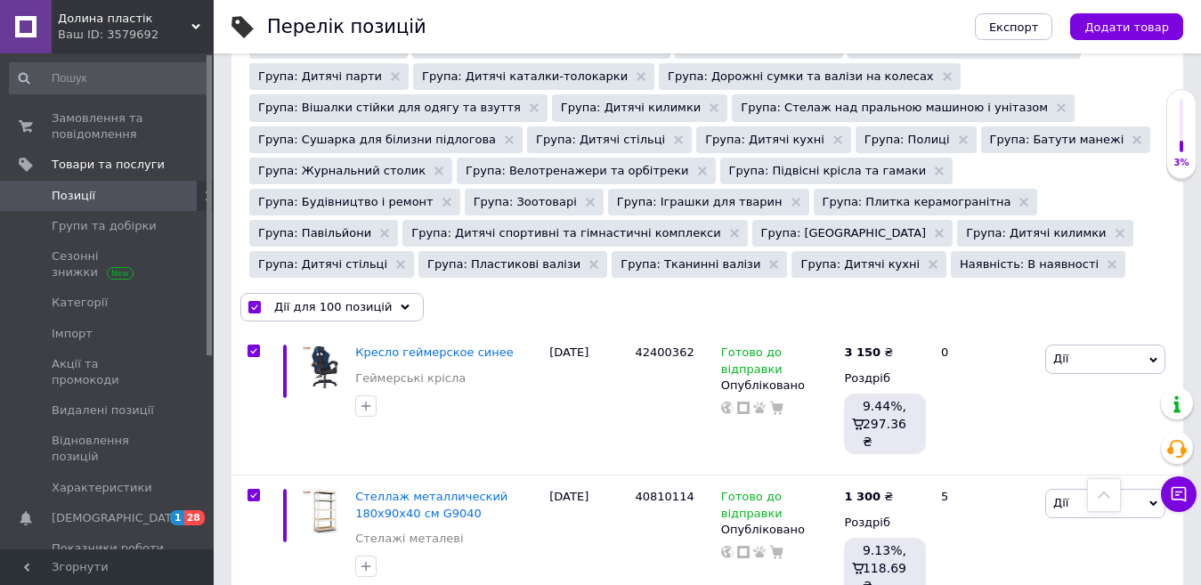
checkbox input "true"
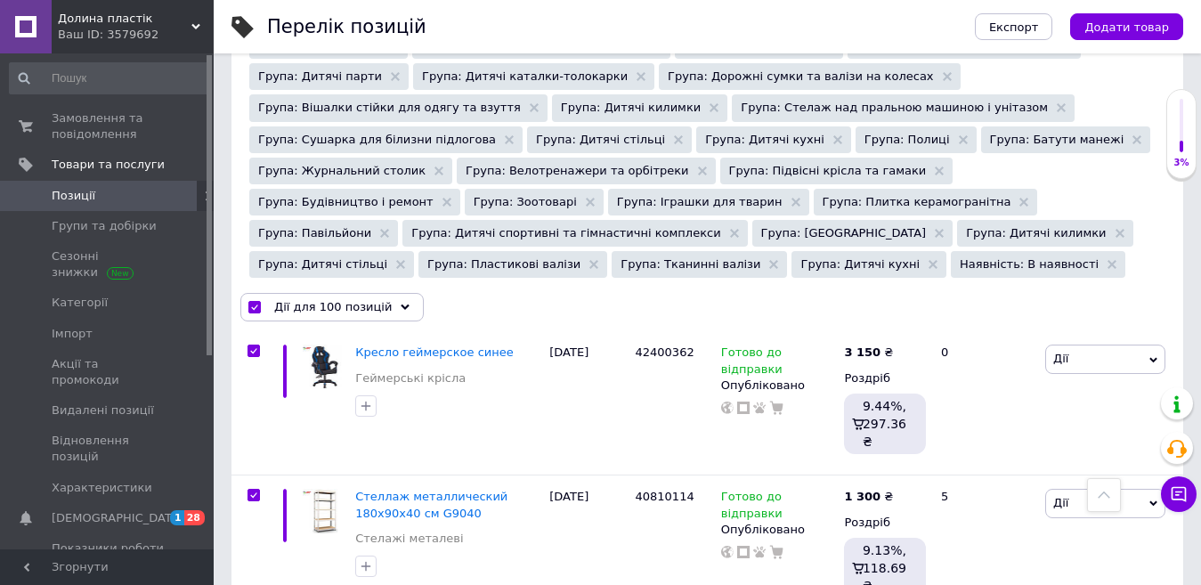
checkbox input "true"
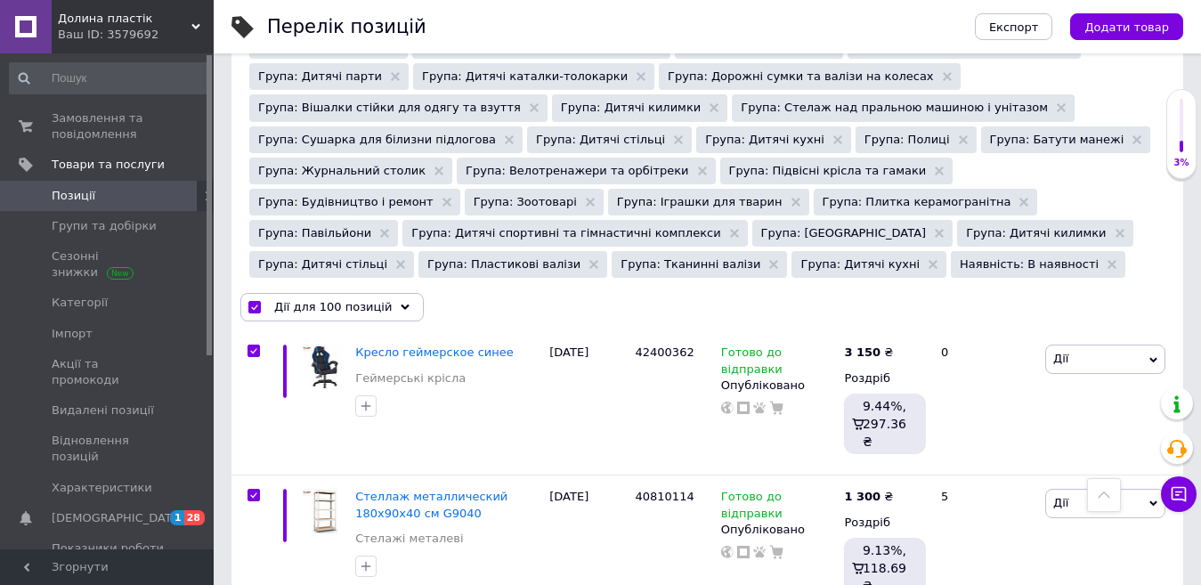
checkbox input "true"
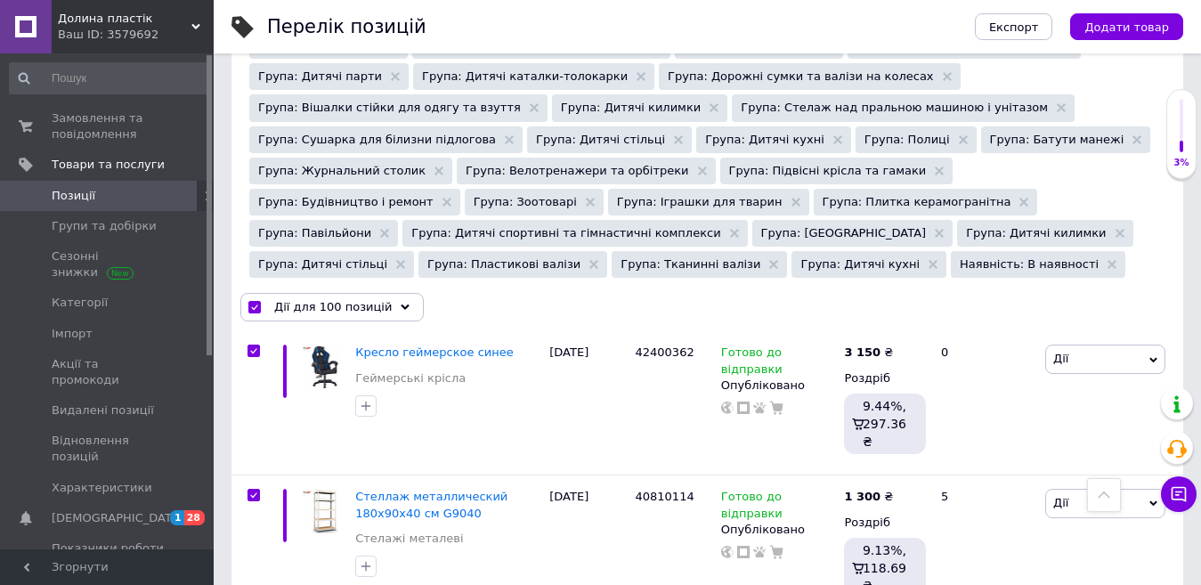
checkbox input "true"
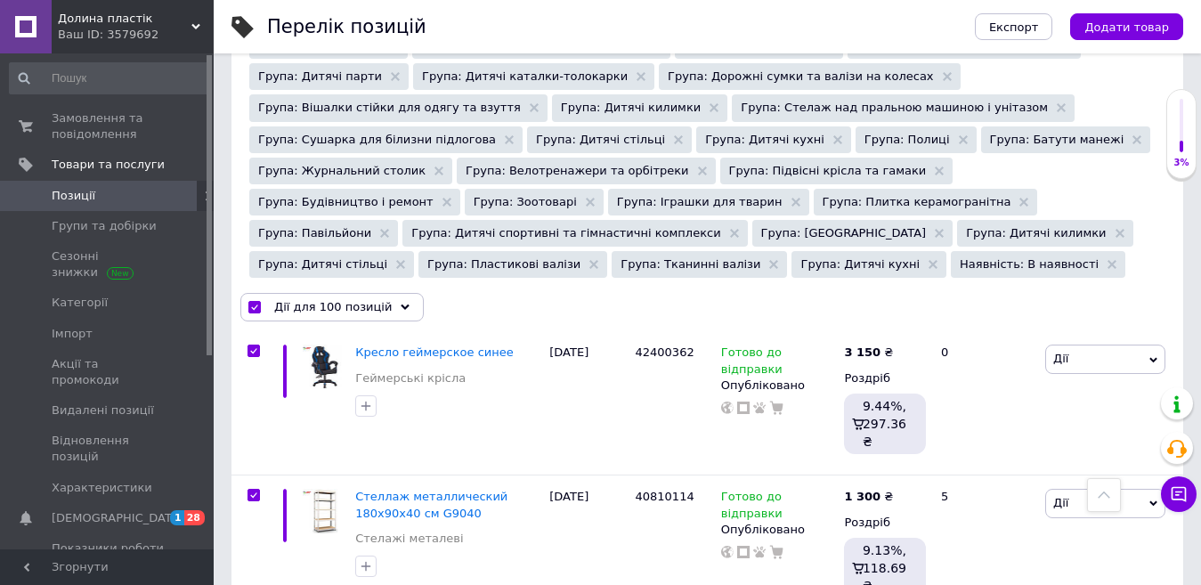
checkbox input "true"
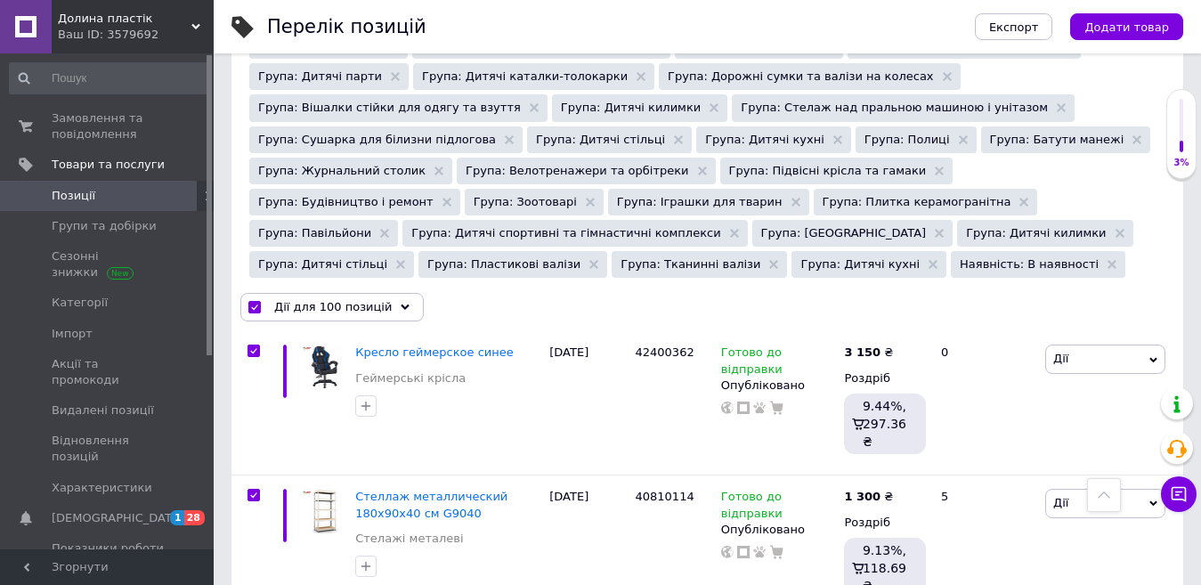
checkbox input "true"
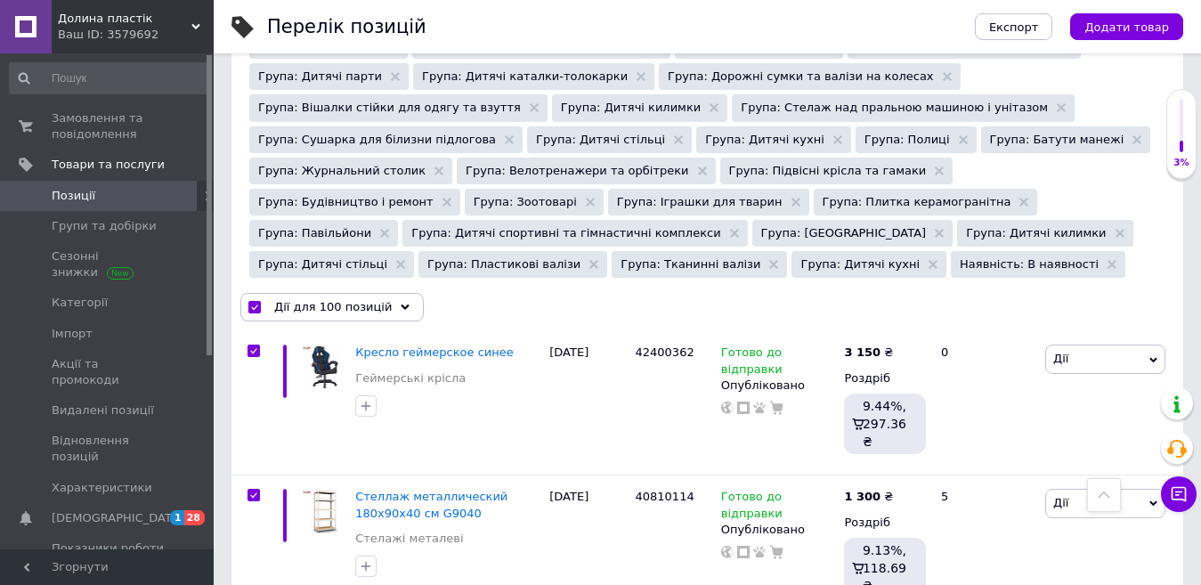
checkbox input "true"
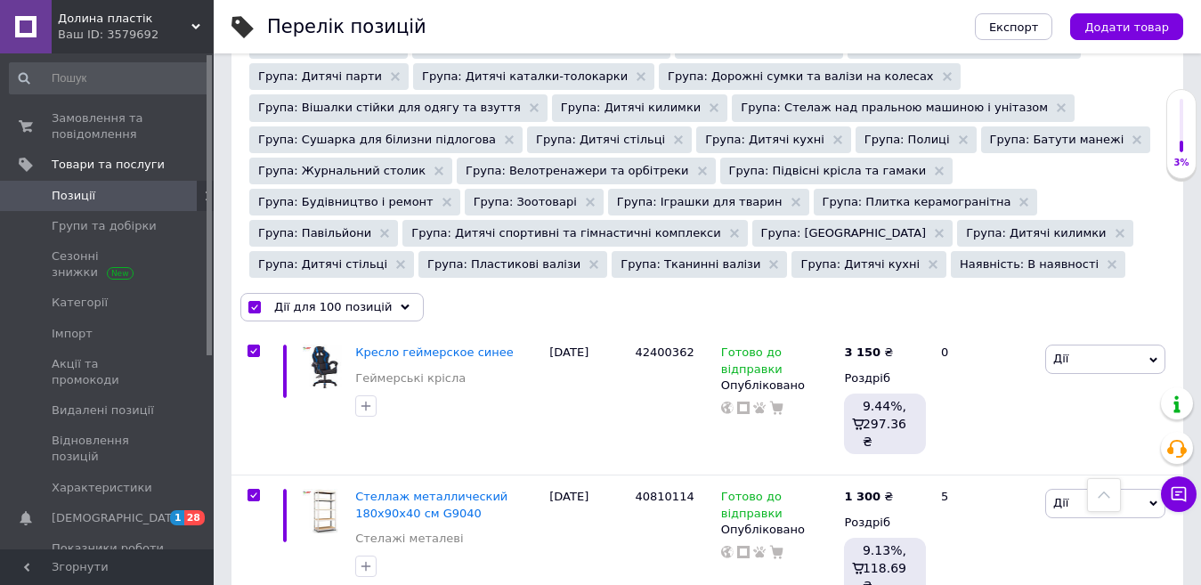
checkbox input "true"
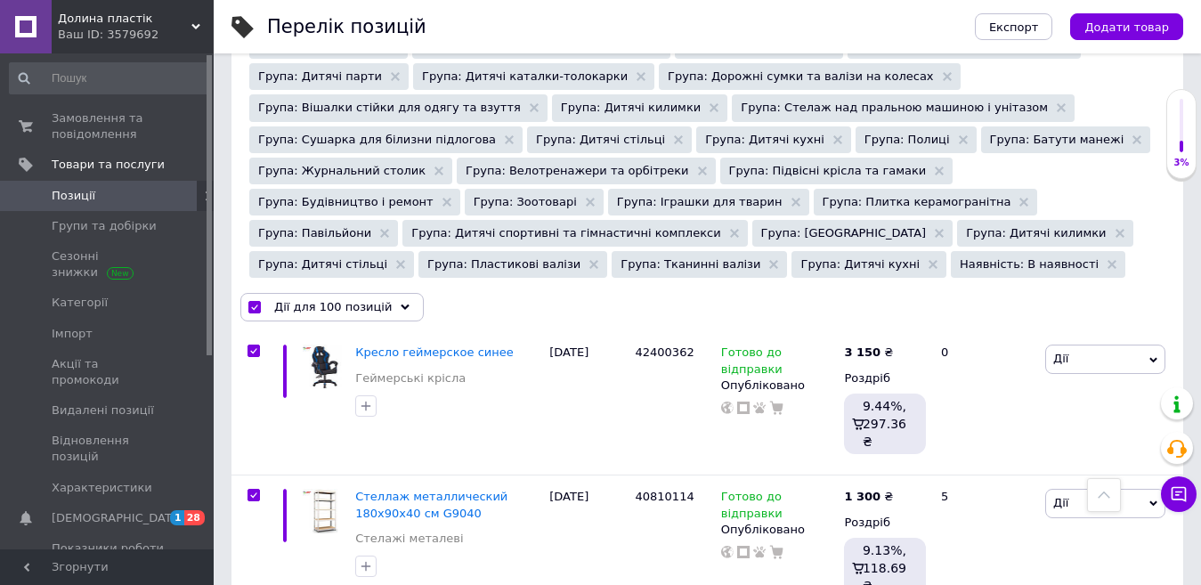
checkbox input "true"
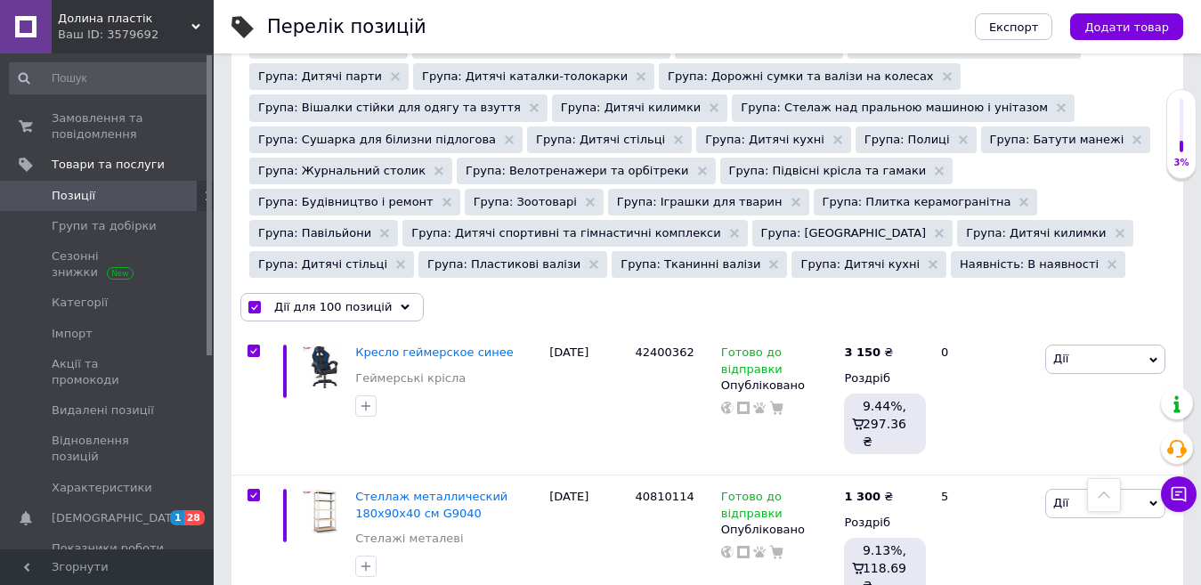
checkbox input "true"
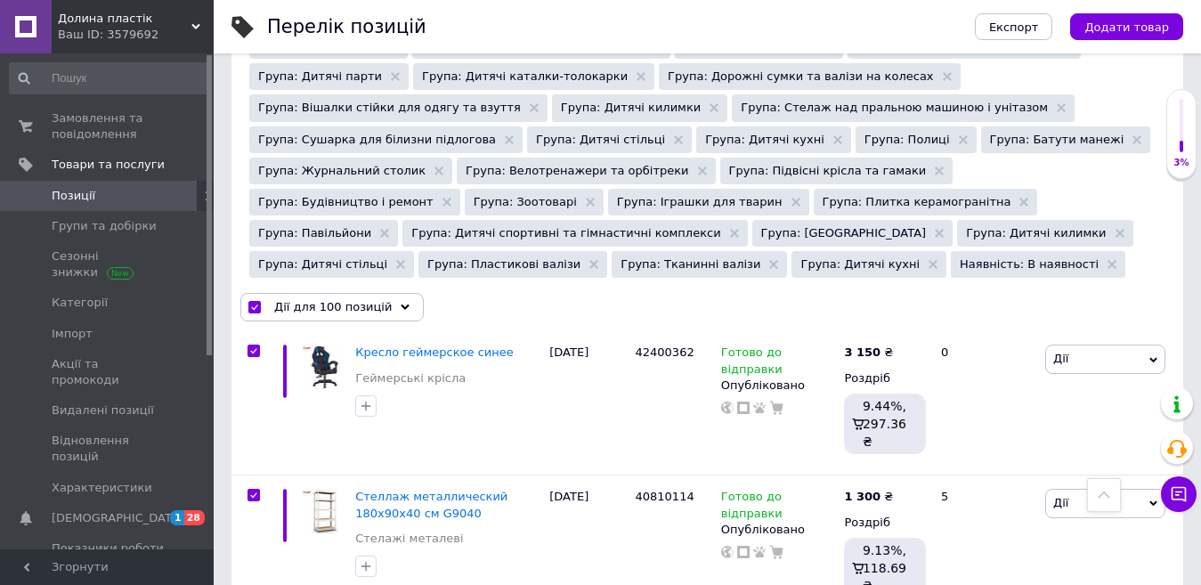
checkbox input "true"
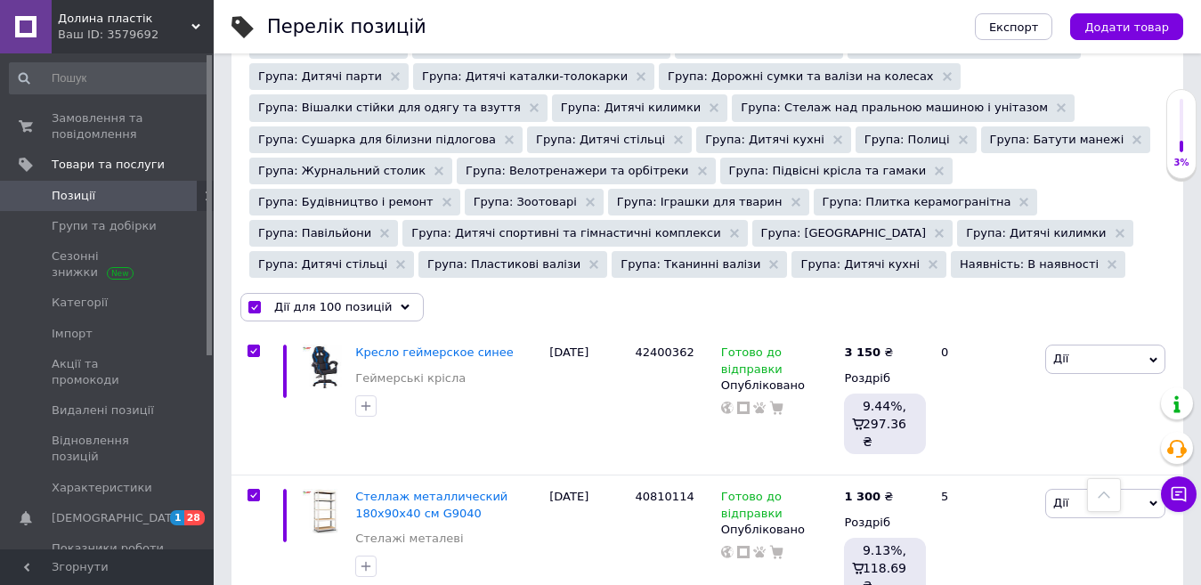
checkbox input "true"
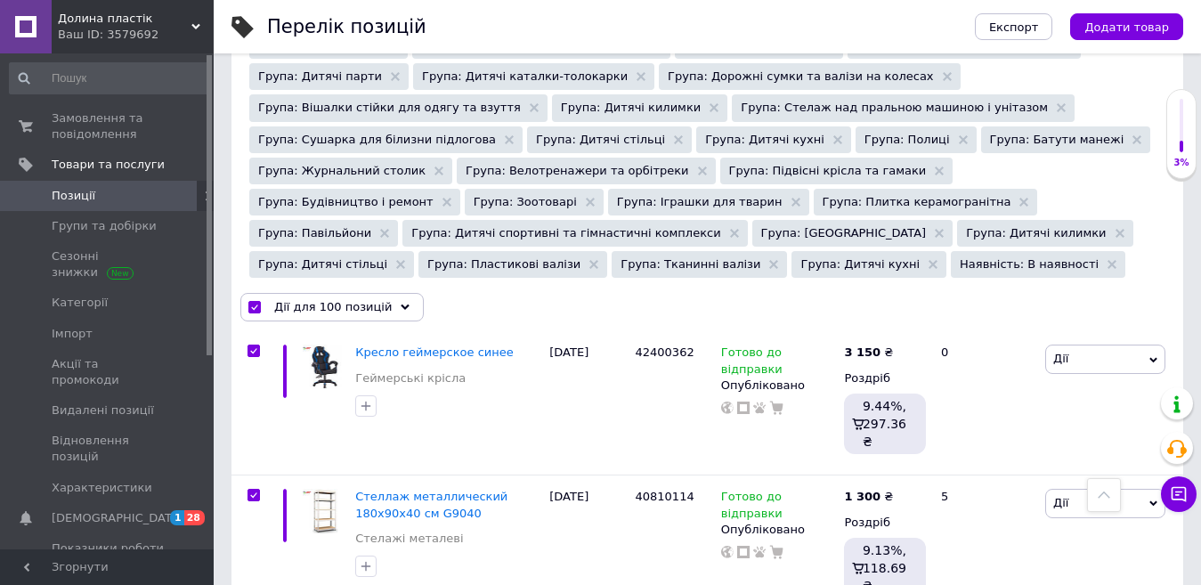
checkbox input "true"
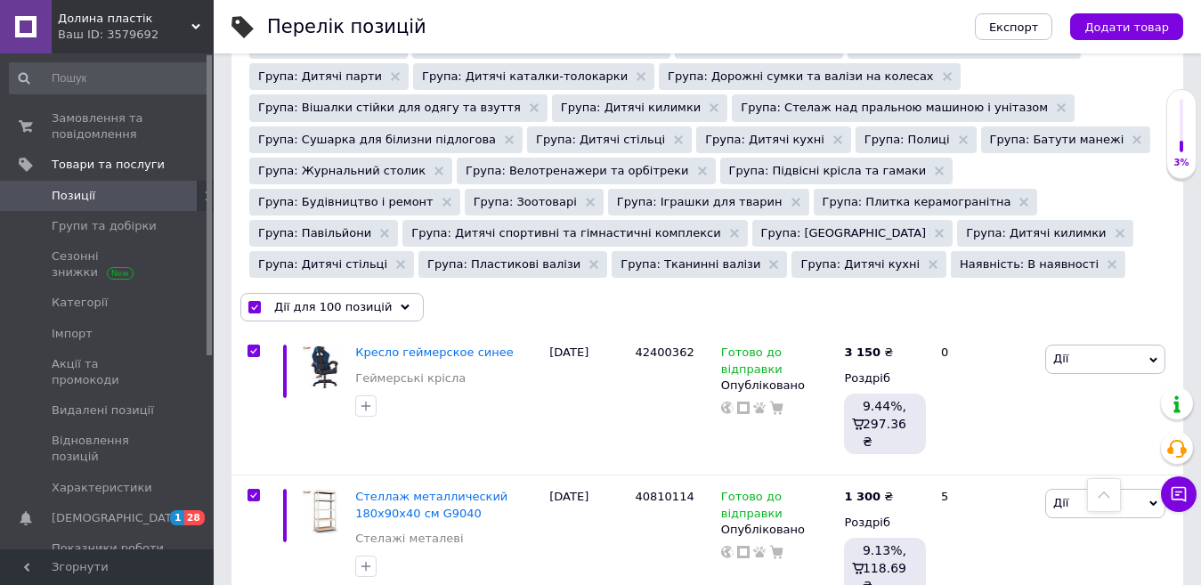
checkbox input "true"
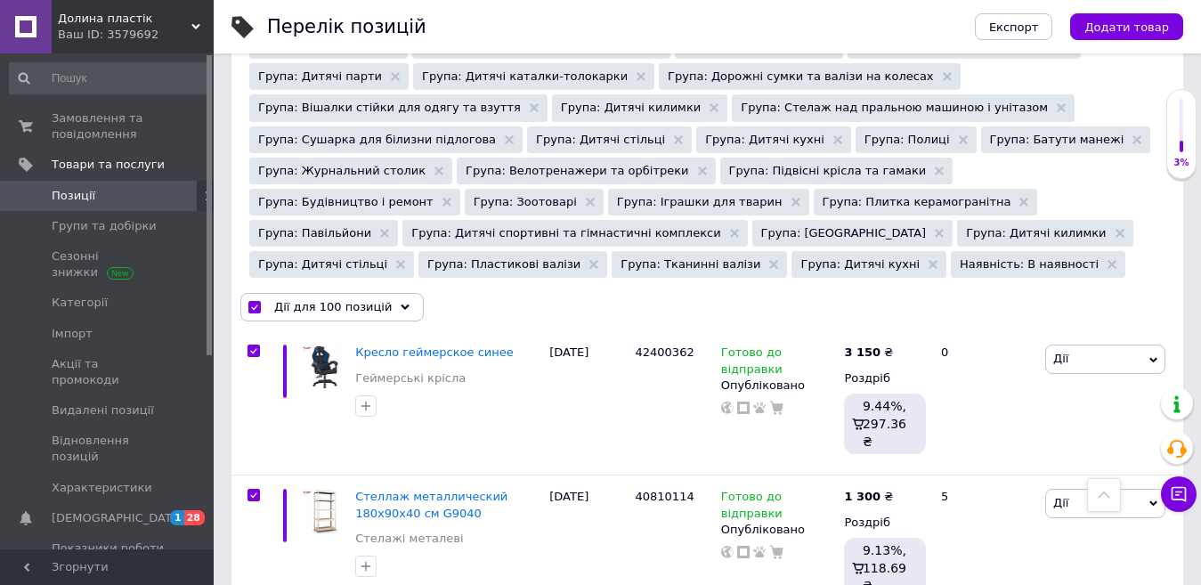
checkbox input "true"
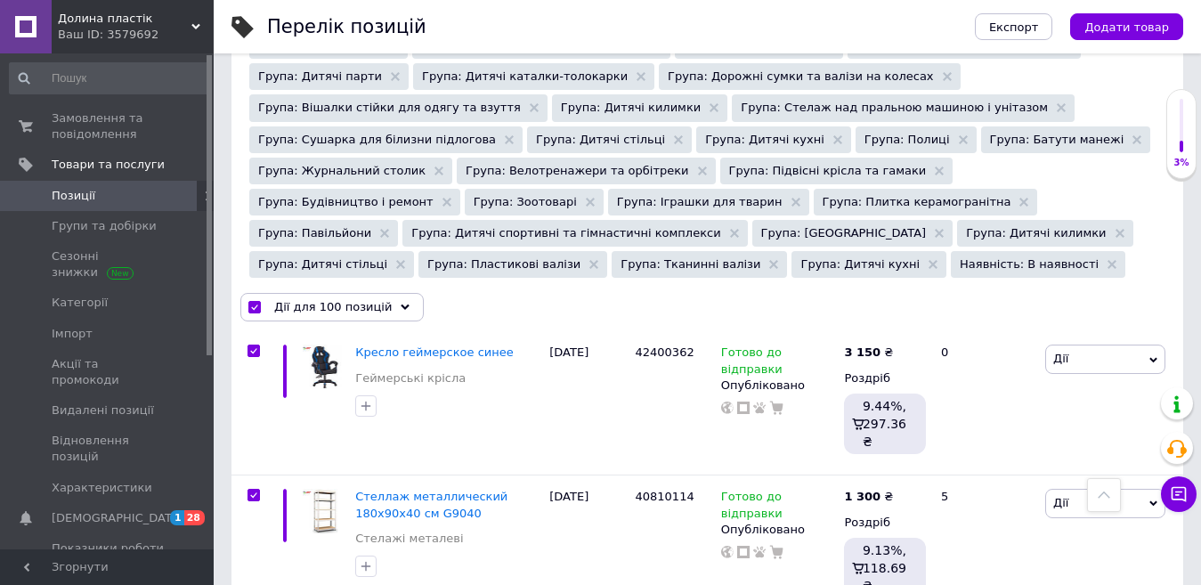
checkbox input "true"
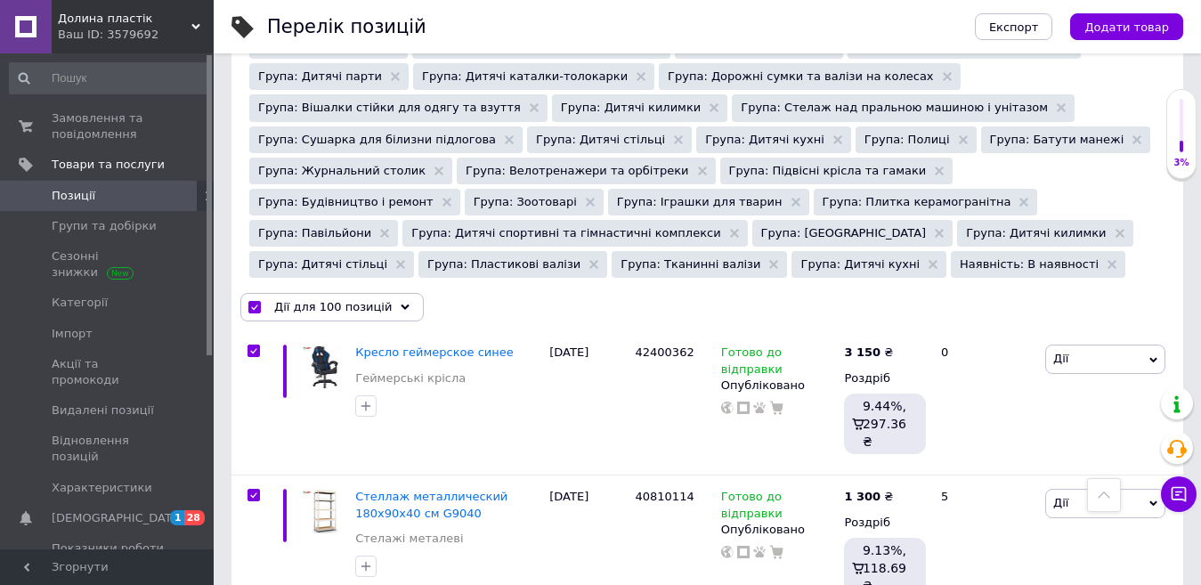
checkbox input "true"
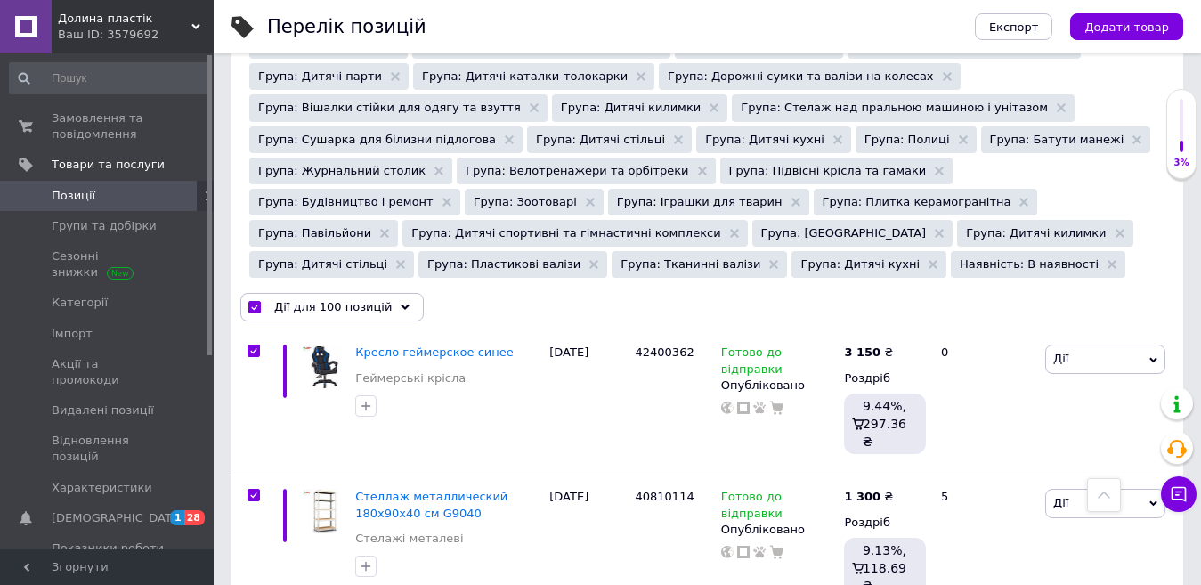
checkbox input "true"
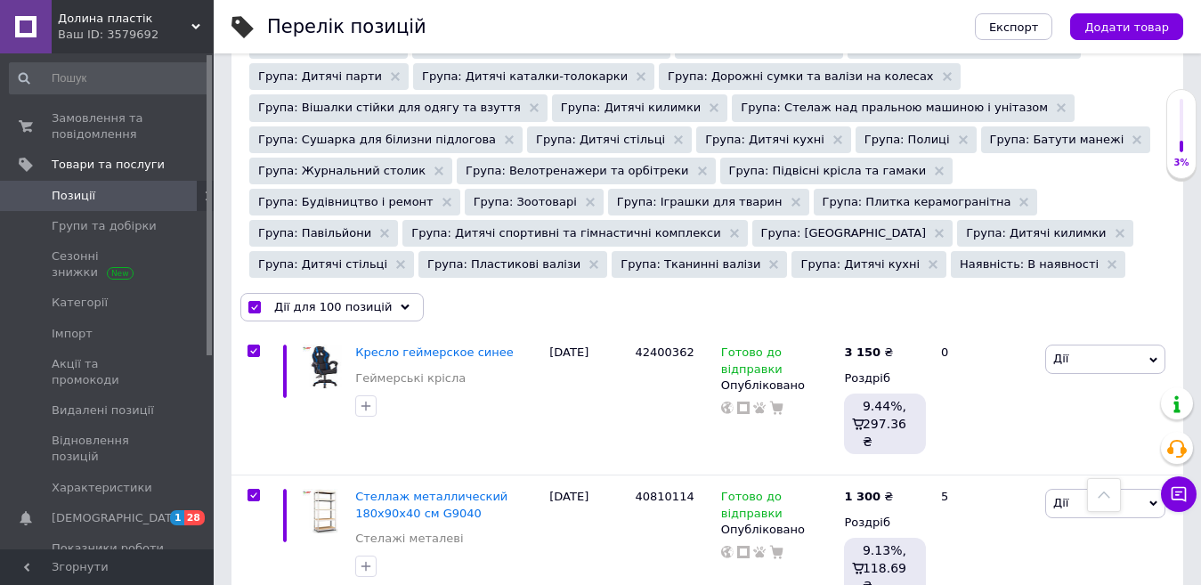
checkbox input "true"
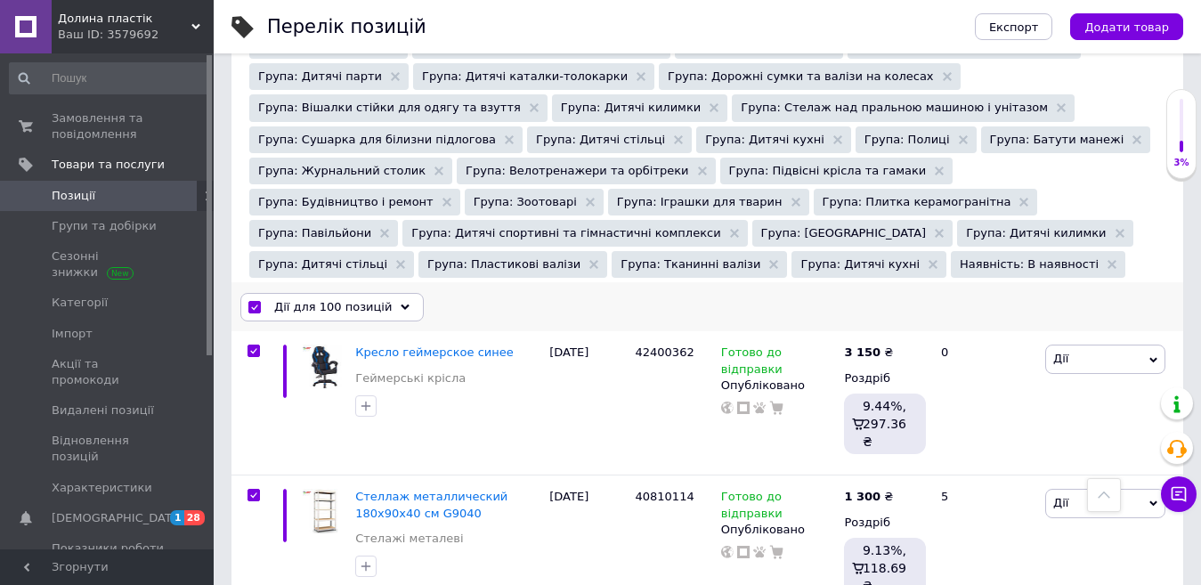
click at [302, 299] on span "Дії для 100 позицій" at bounding box center [332, 307] width 117 height 16
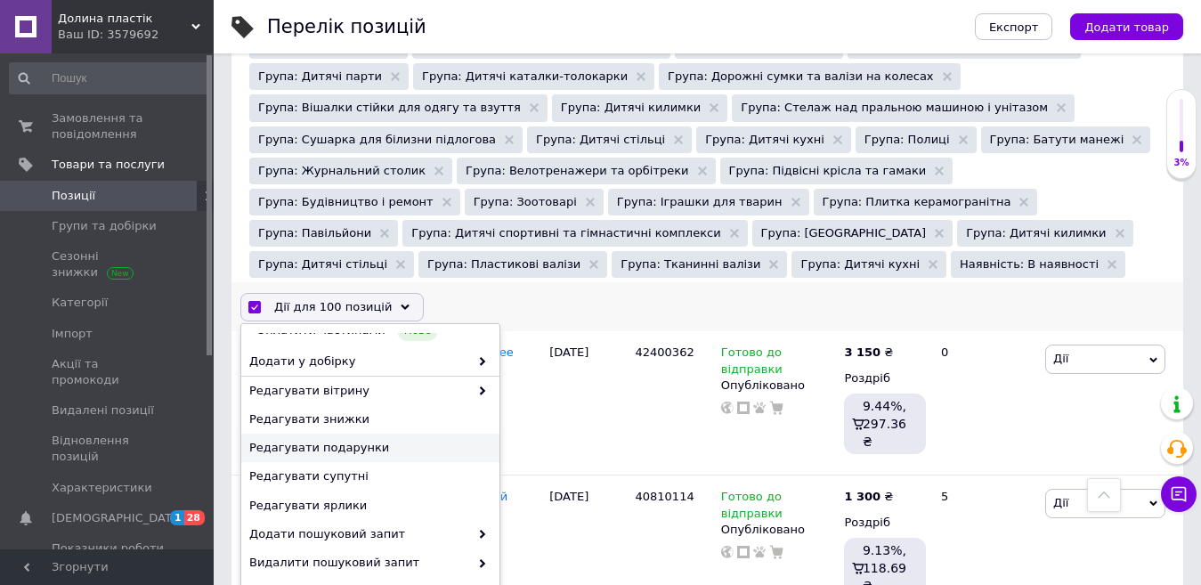
scroll to position [178, 0]
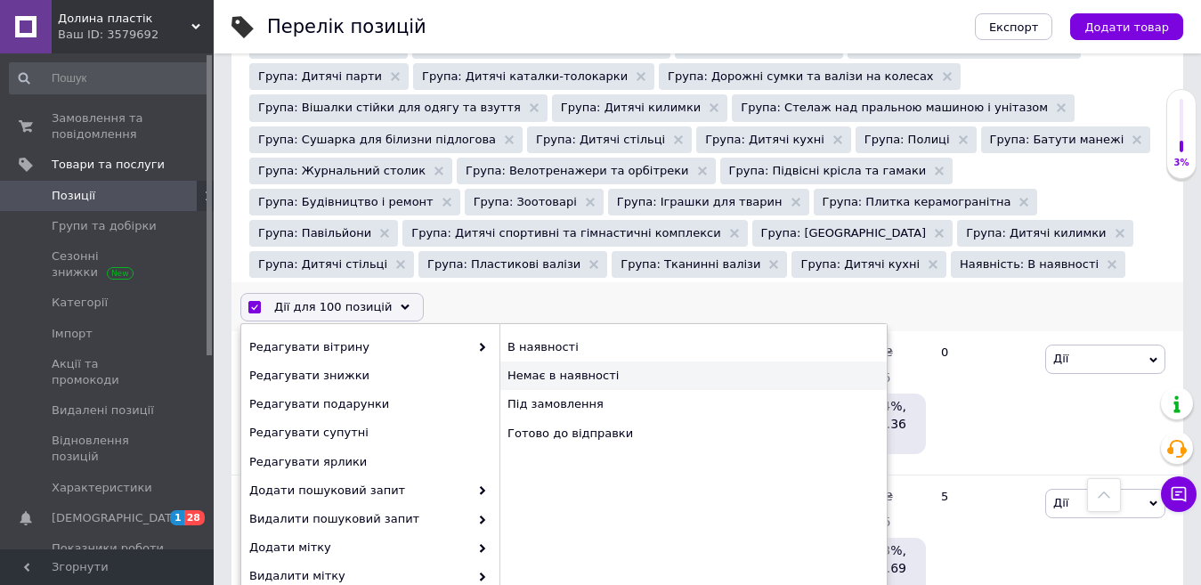
click at [576, 361] on div "Немає в наявності" at bounding box center [692, 375] width 387 height 28
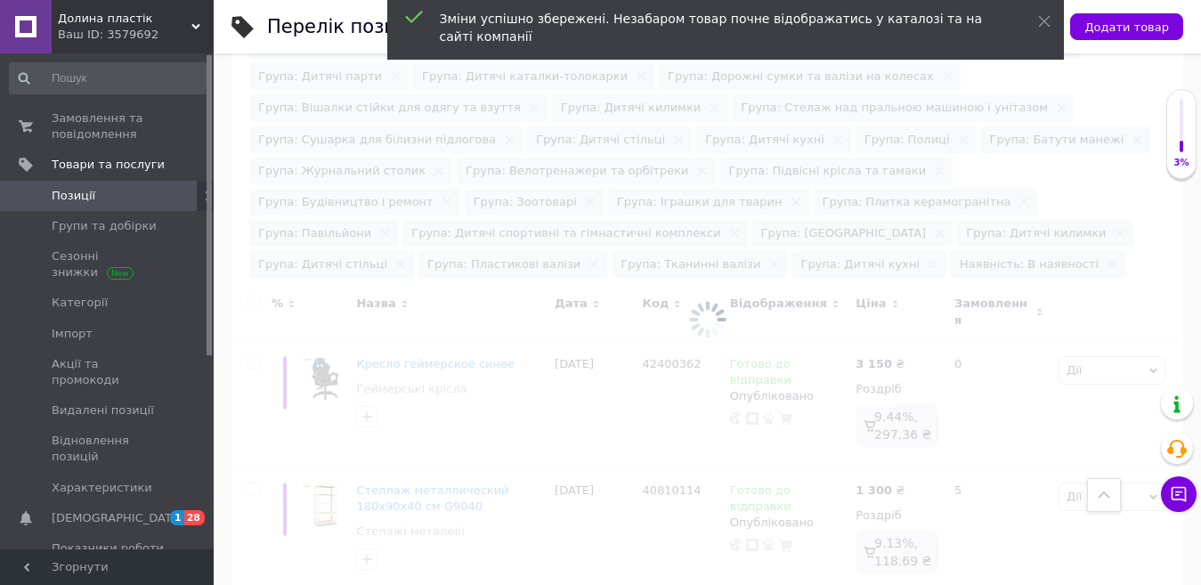
checkbox input "false"
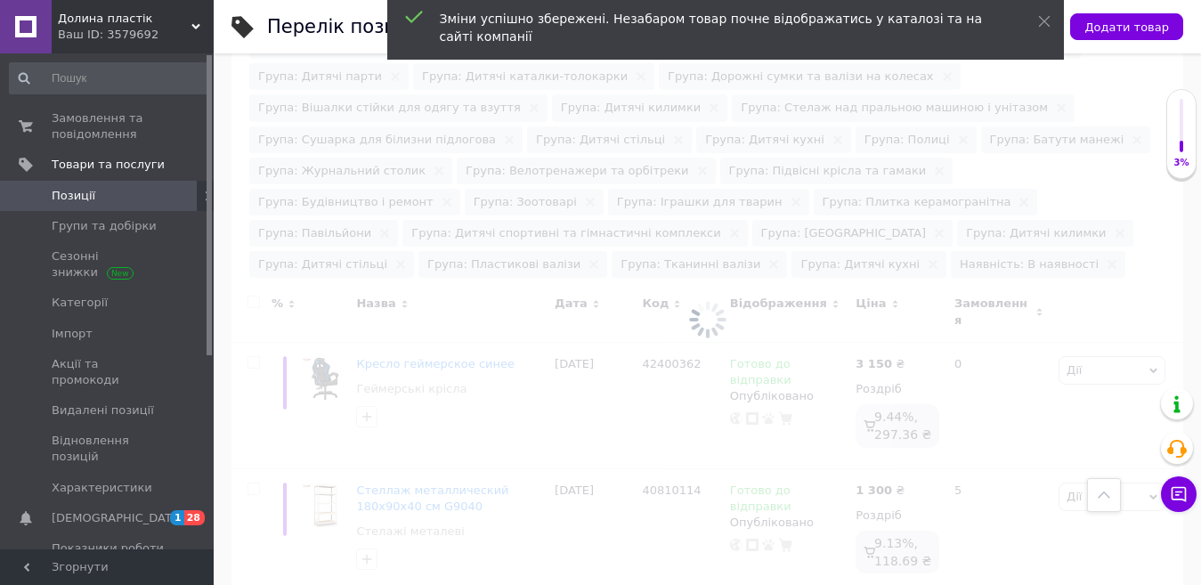
checkbox input "false"
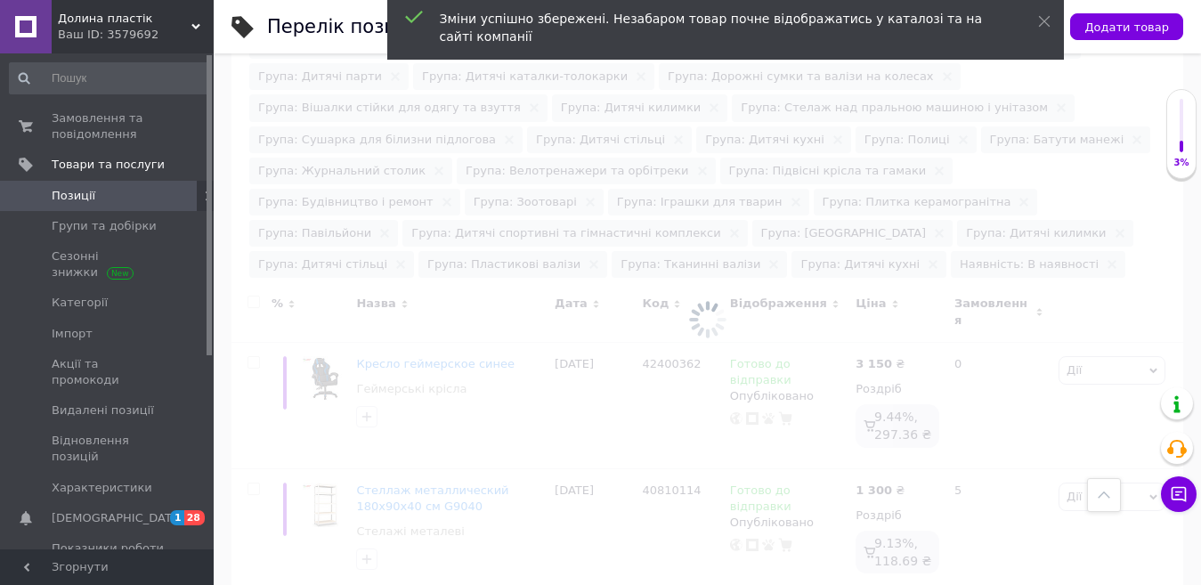
checkbox input "false"
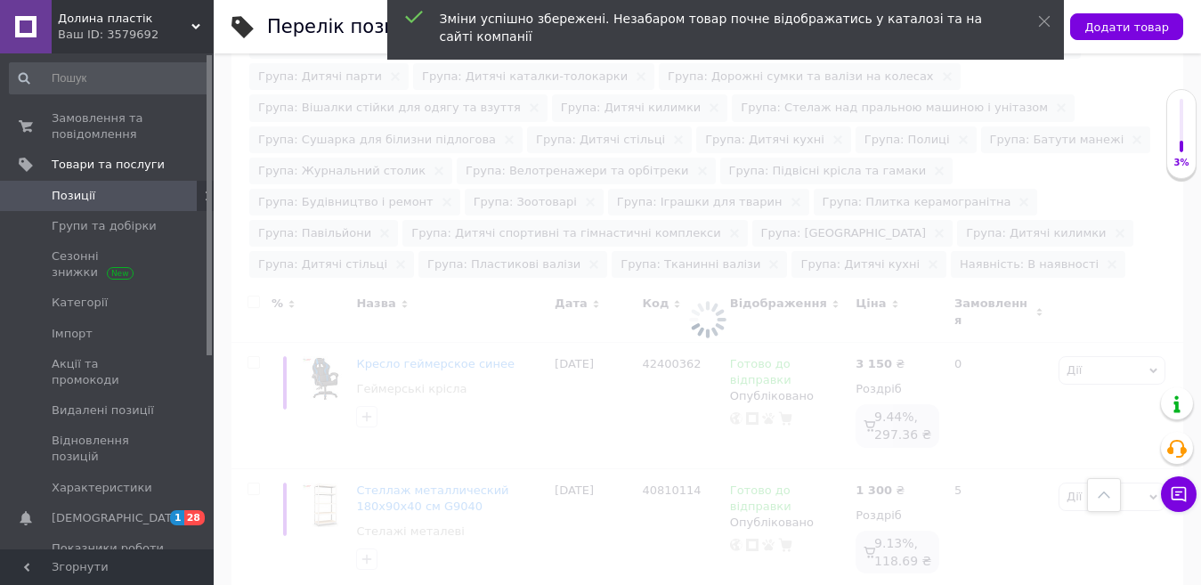
checkbox input "false"
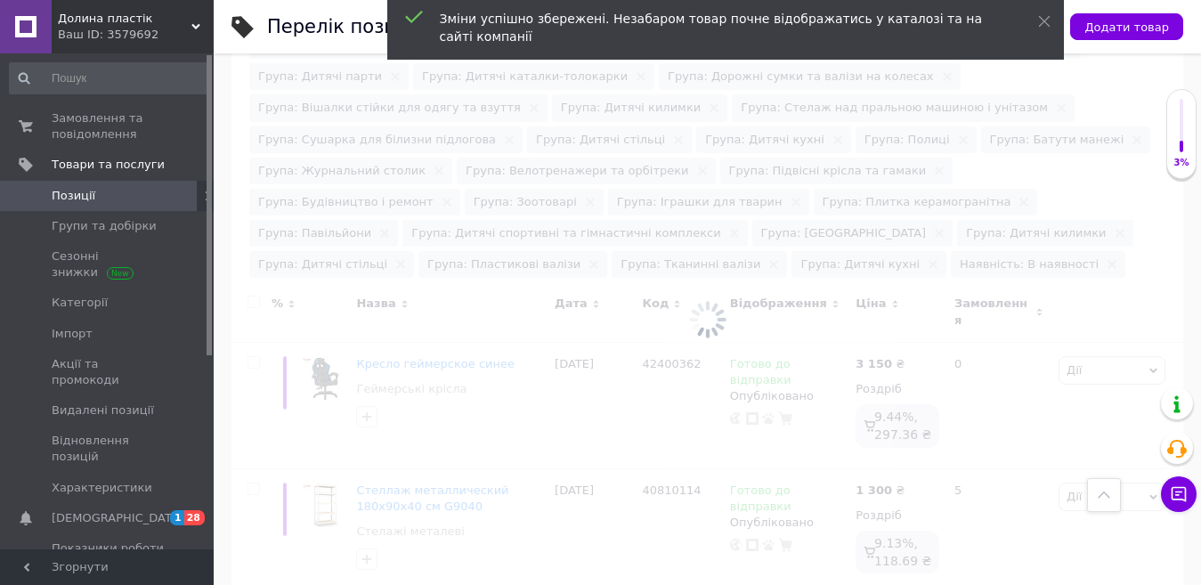
checkbox input "false"
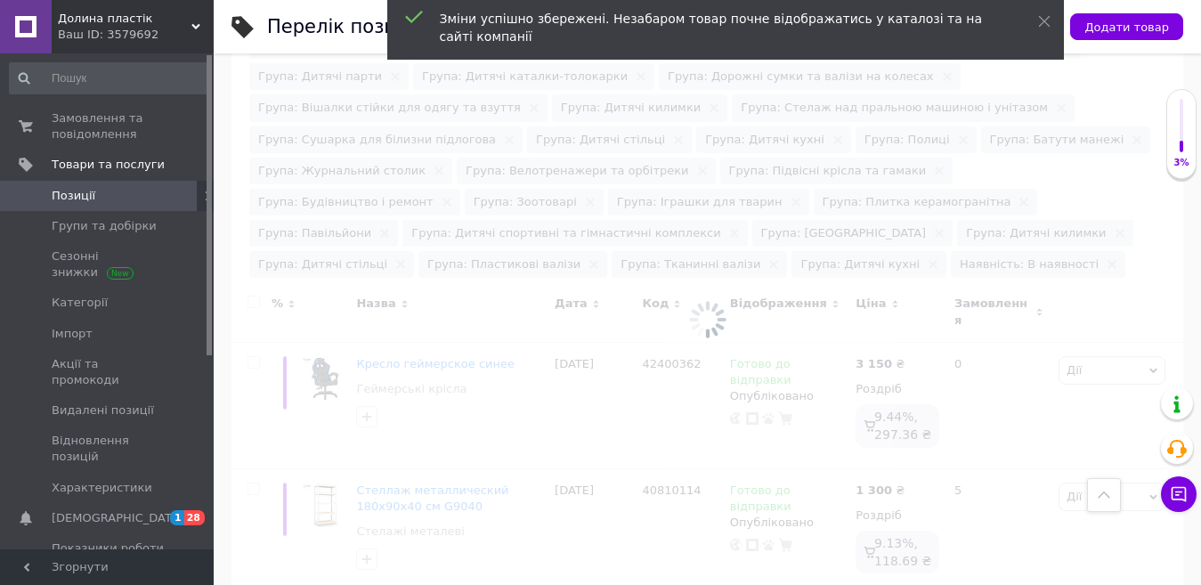
checkbox input "false"
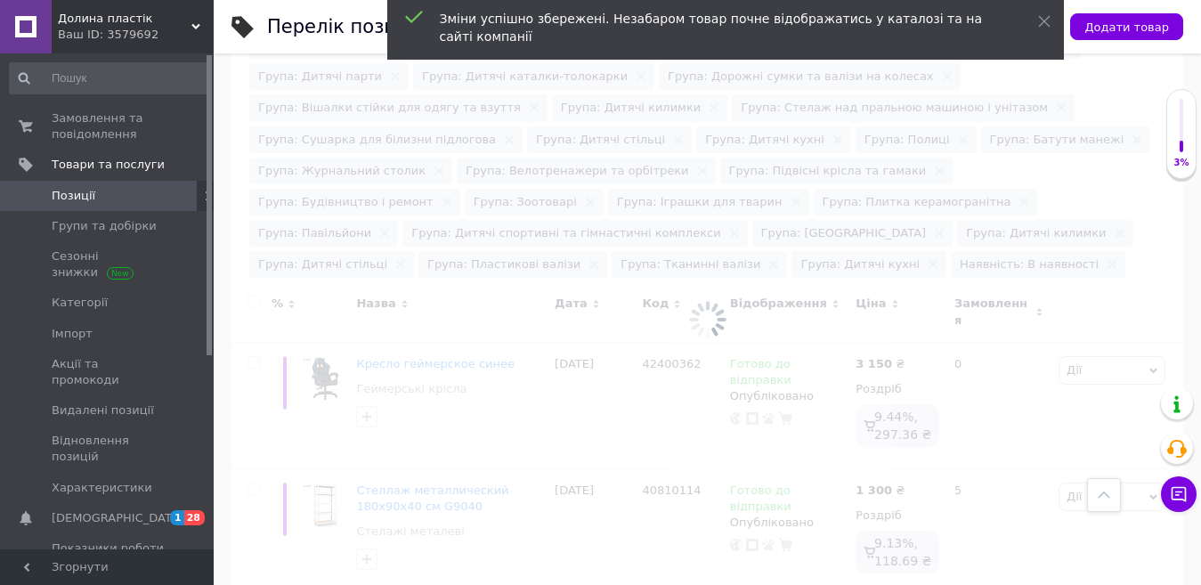
checkbox input "false"
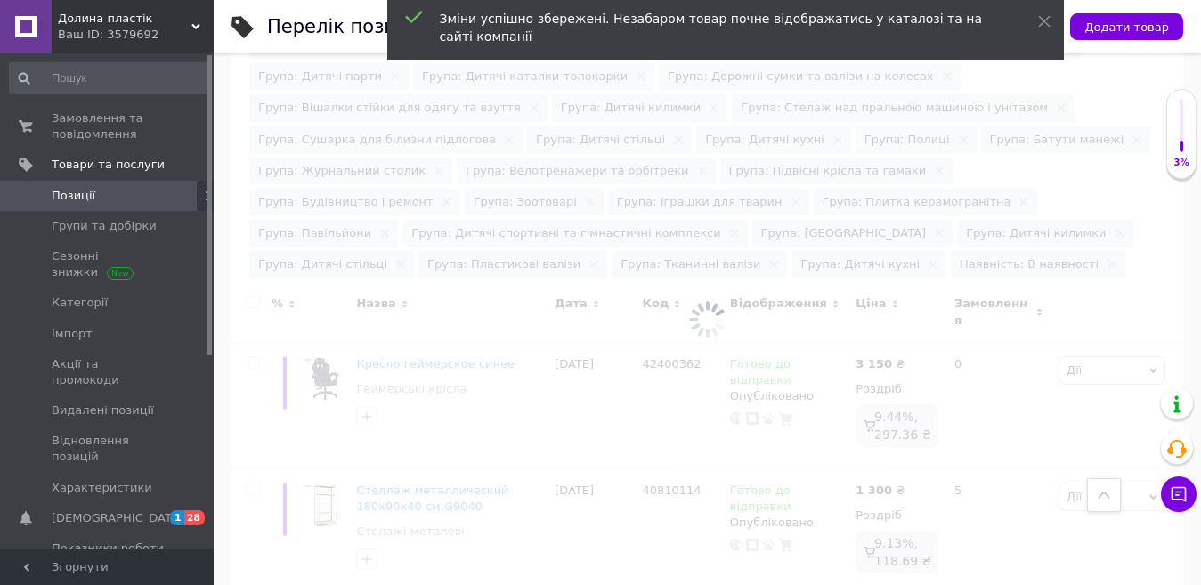
checkbox input "false"
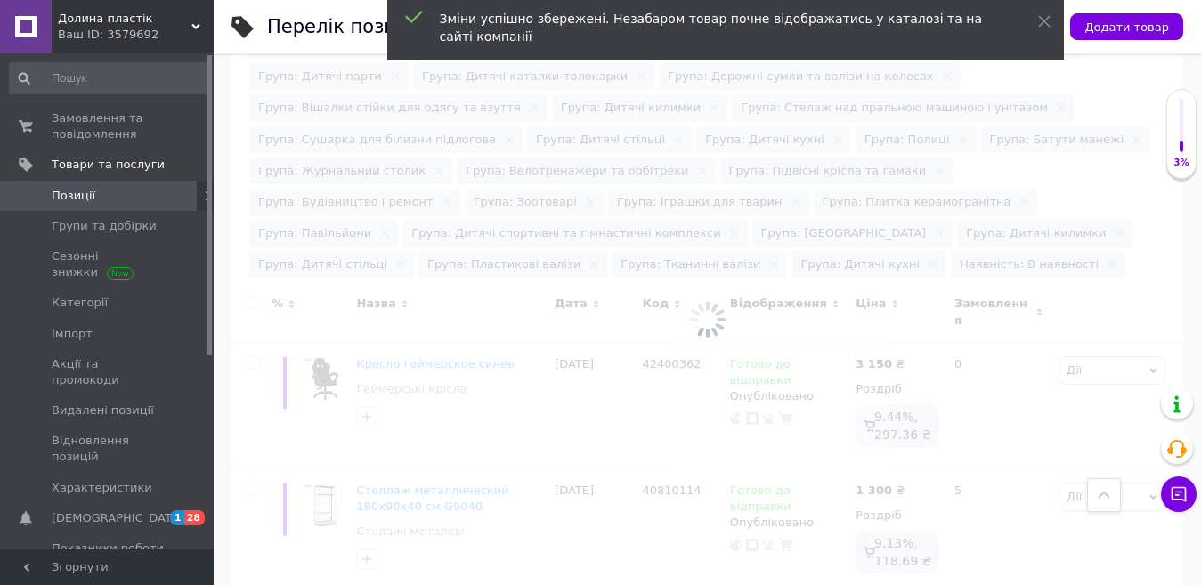
checkbox input "false"
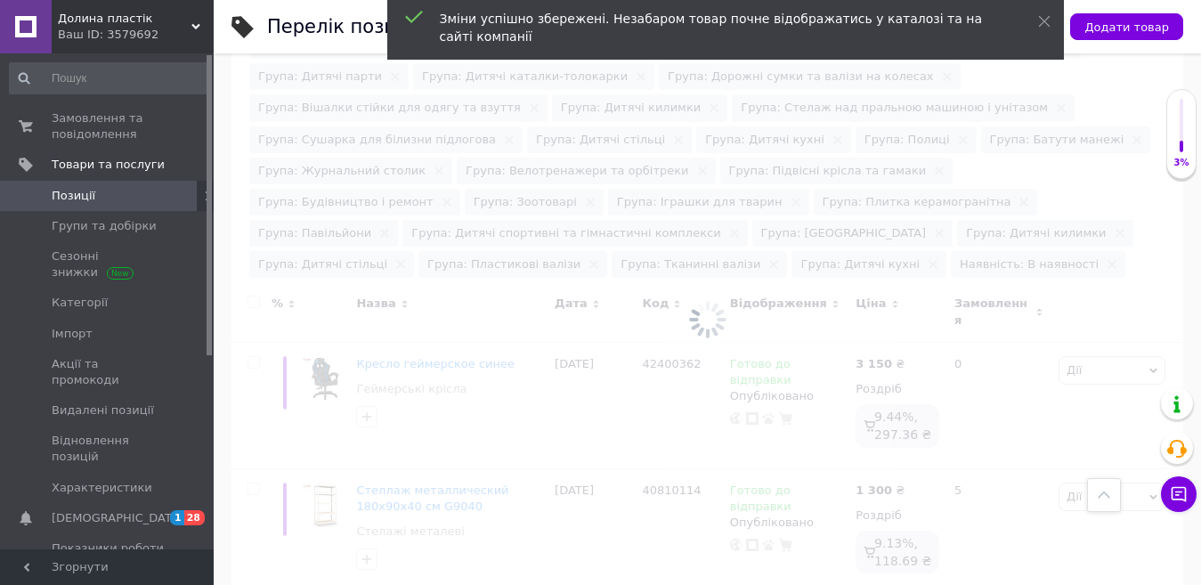
checkbox input "false"
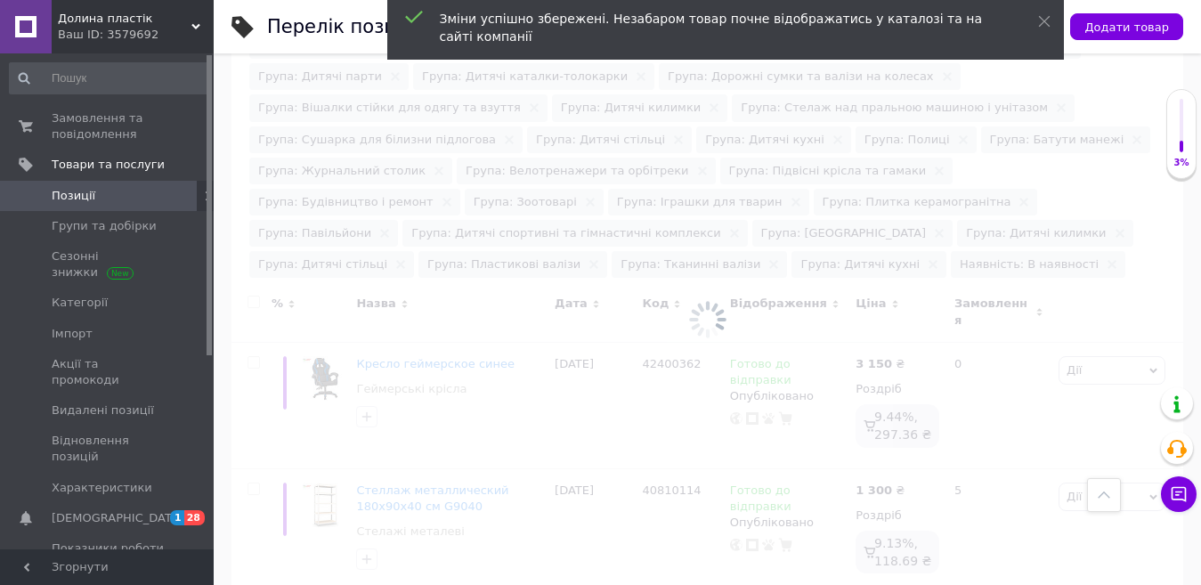
checkbox input "false"
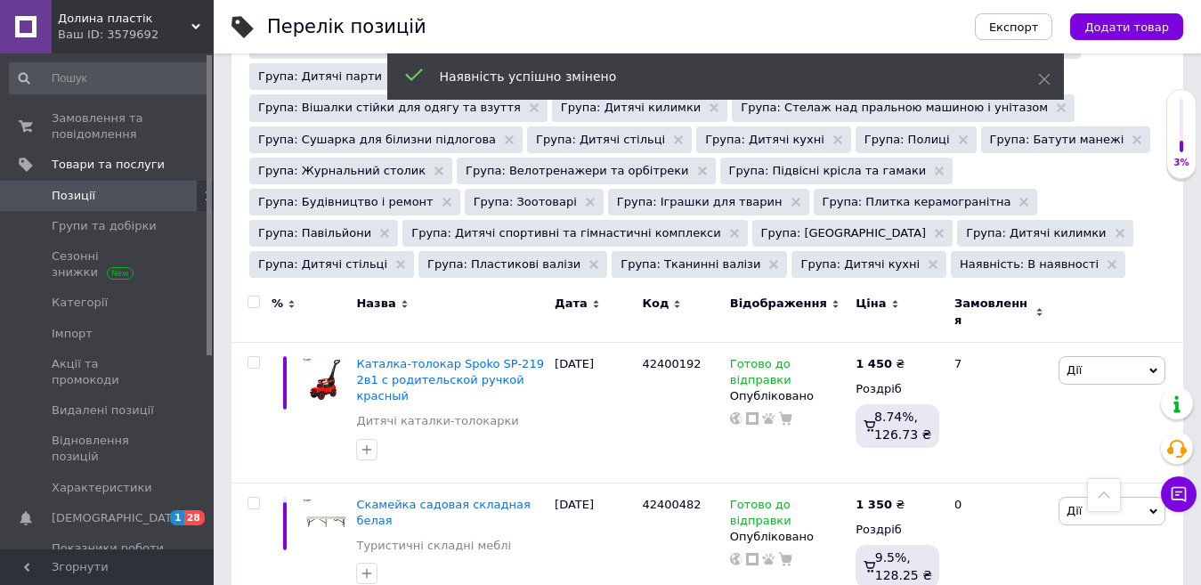
click at [251, 296] on input "checkbox" at bounding box center [253, 302] width 12 height 12
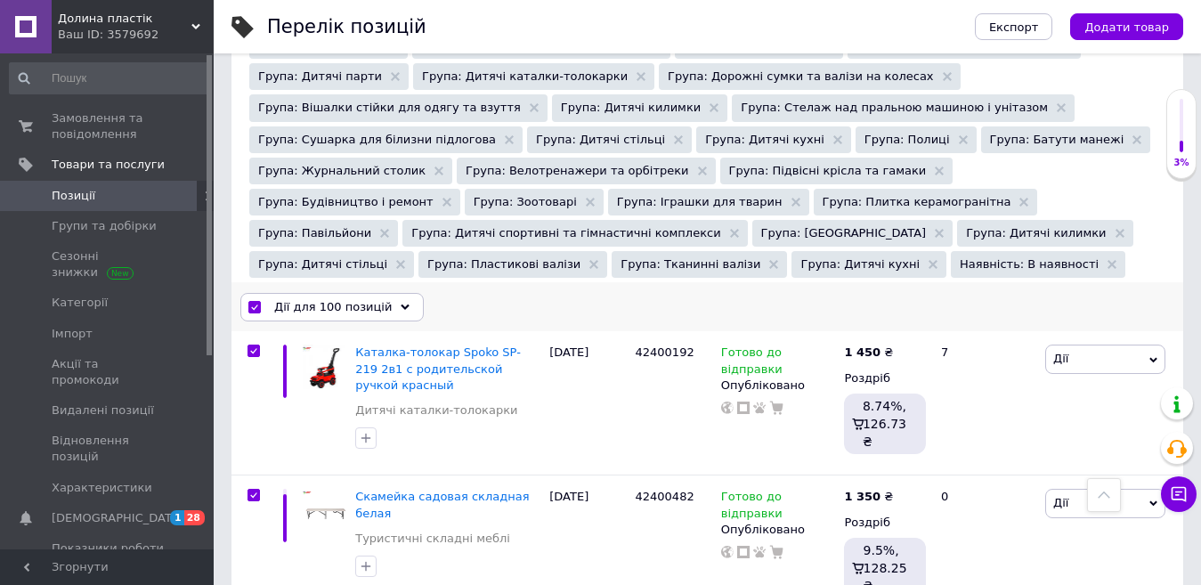
click at [376, 299] on span "Дії для 100 позицій" at bounding box center [332, 307] width 117 height 16
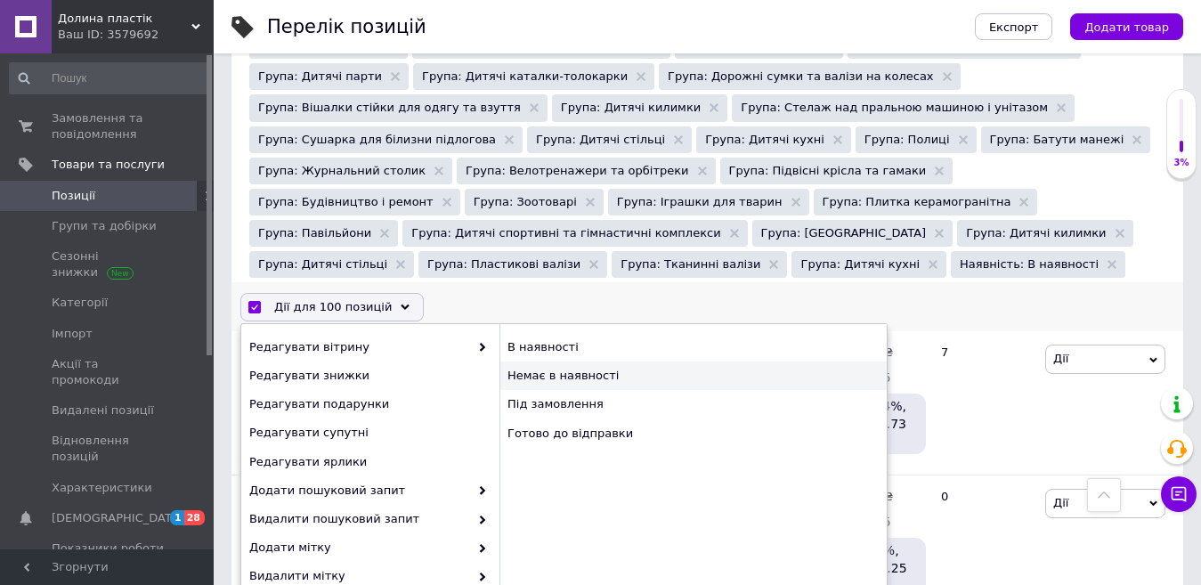
click at [596, 361] on div "Немає в наявності" at bounding box center [692, 375] width 387 height 28
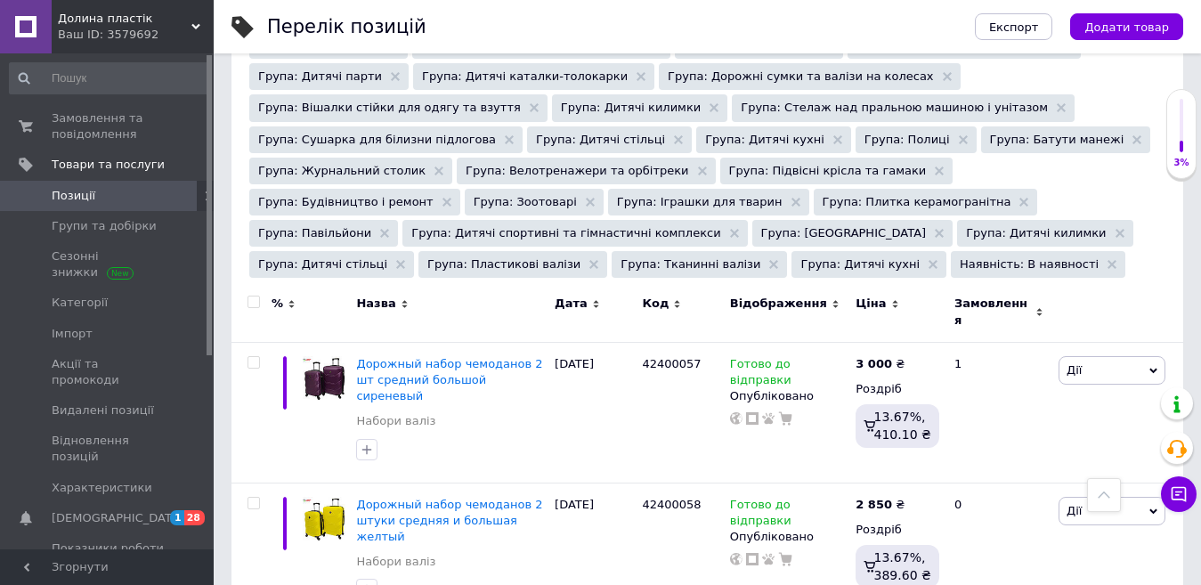
click at [255, 296] on input "checkbox" at bounding box center [253, 302] width 12 height 12
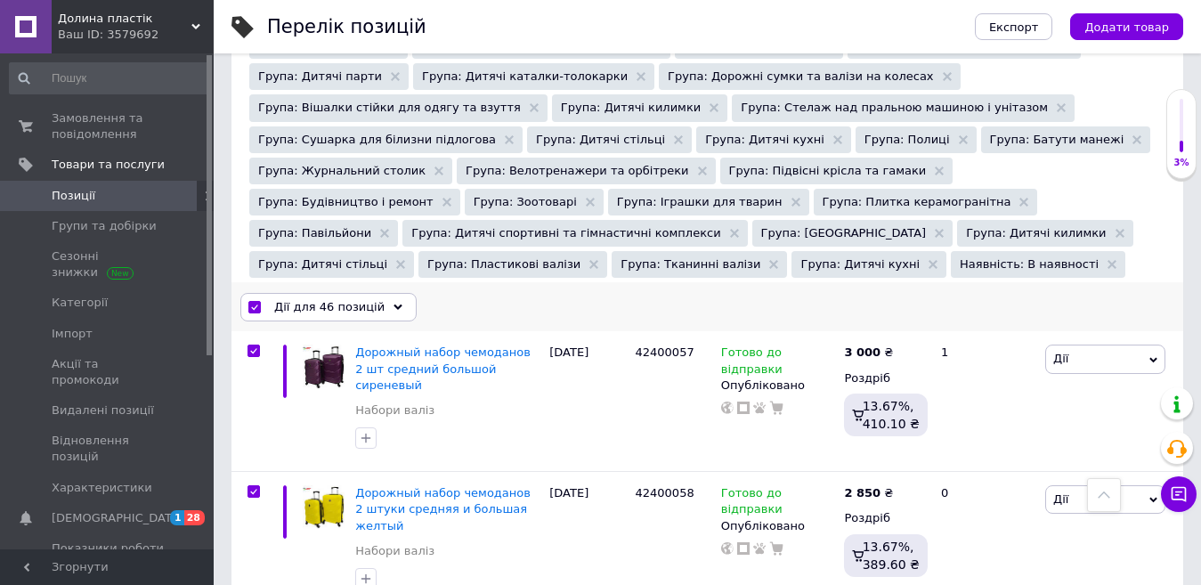
click at [344, 299] on span "Дії для 46 позицій" at bounding box center [329, 307] width 110 height 16
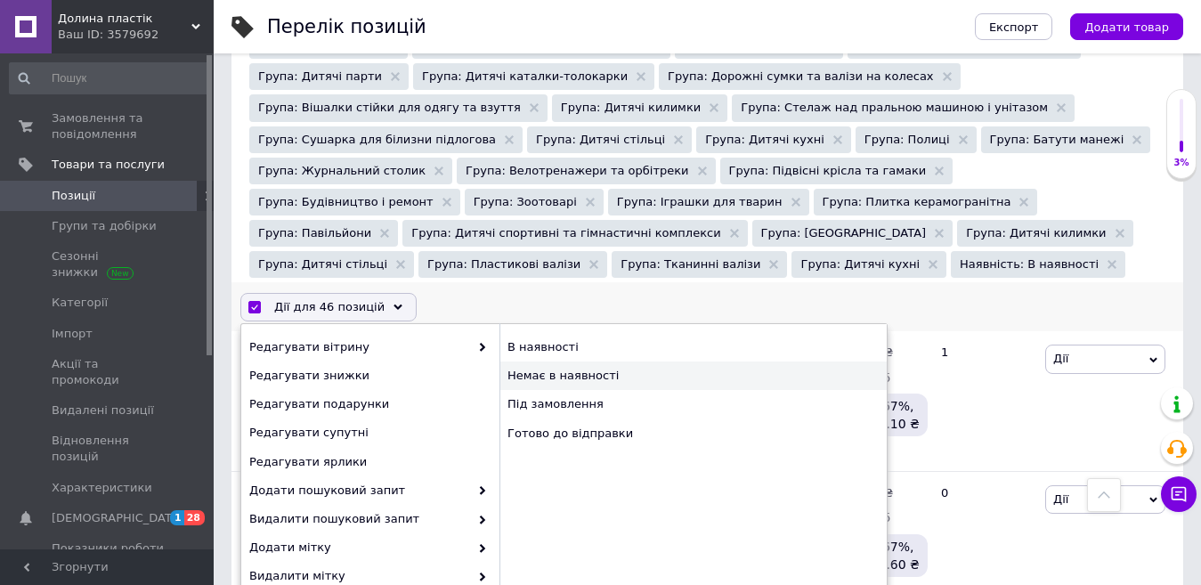
click at [555, 361] on div "Немає в наявності" at bounding box center [692, 375] width 387 height 28
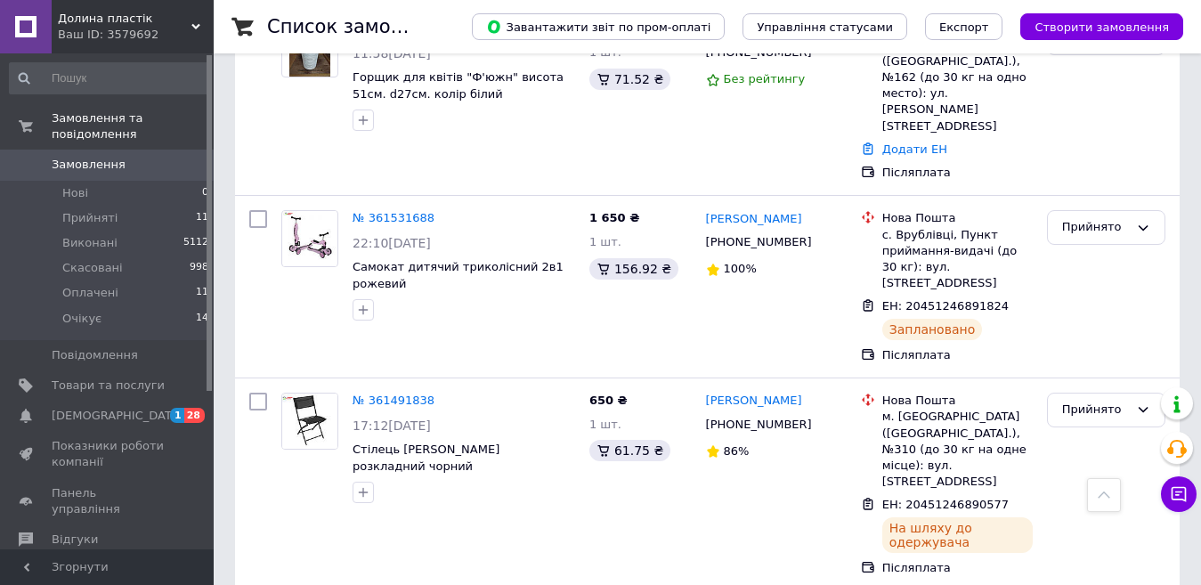
scroll to position [1246, 0]
